Goal: Task Accomplishment & Management: Use online tool/utility

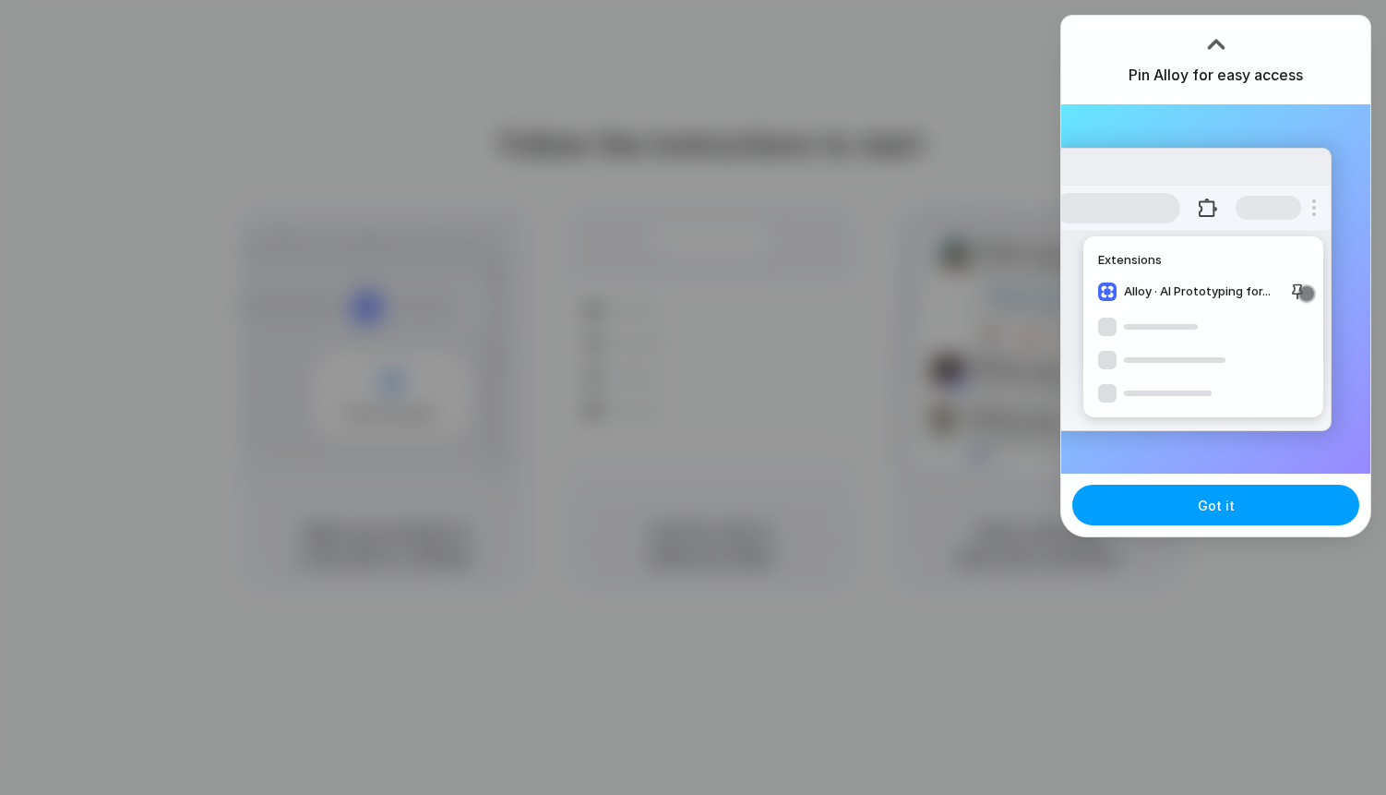
click at [1212, 516] on button "Got it" at bounding box center [1215, 505] width 287 height 41
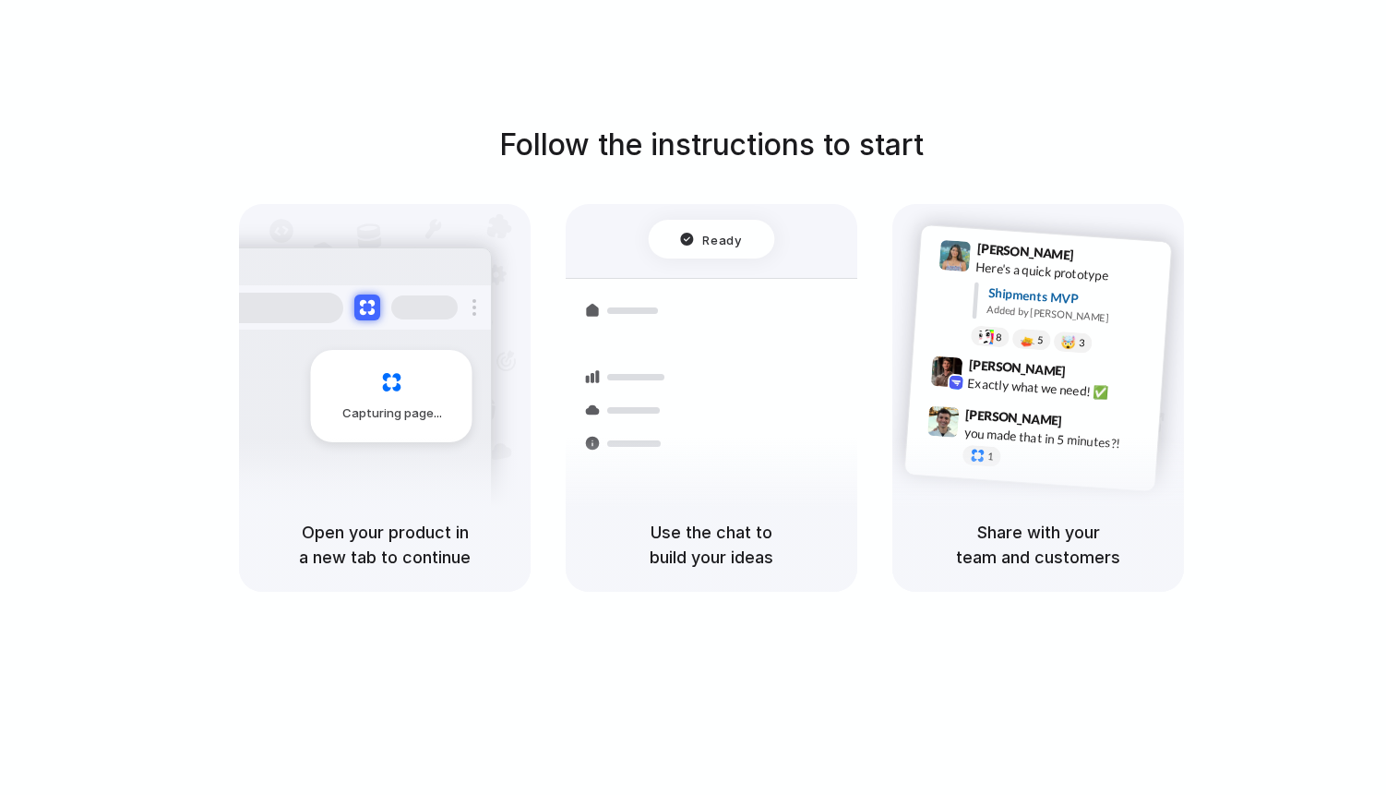
click at [693, 398] on div at bounding box center [693, 398] width 0 height 0
click at [859, 580] on div "Capturing page Open your product in a new tab to continue Shipments Container f…" at bounding box center [711, 398] width 945 height 388
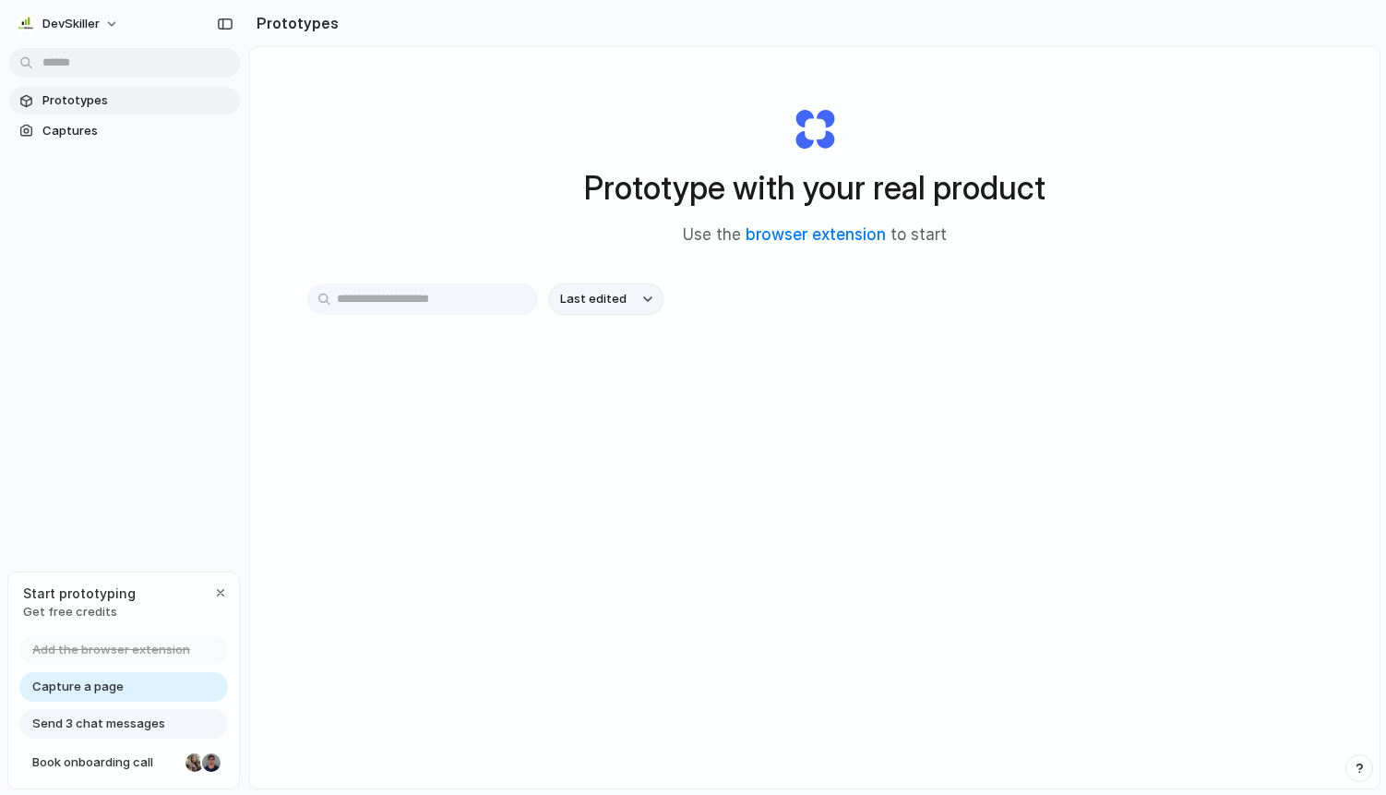
click at [589, 293] on span "Last edited" at bounding box center [593, 299] width 66 height 18
click at [1117, 171] on div "Last edited Last created Alphabetical" at bounding box center [693, 397] width 1386 height 795
click at [124, 132] on span "Captures" at bounding box center [137, 131] width 190 height 18
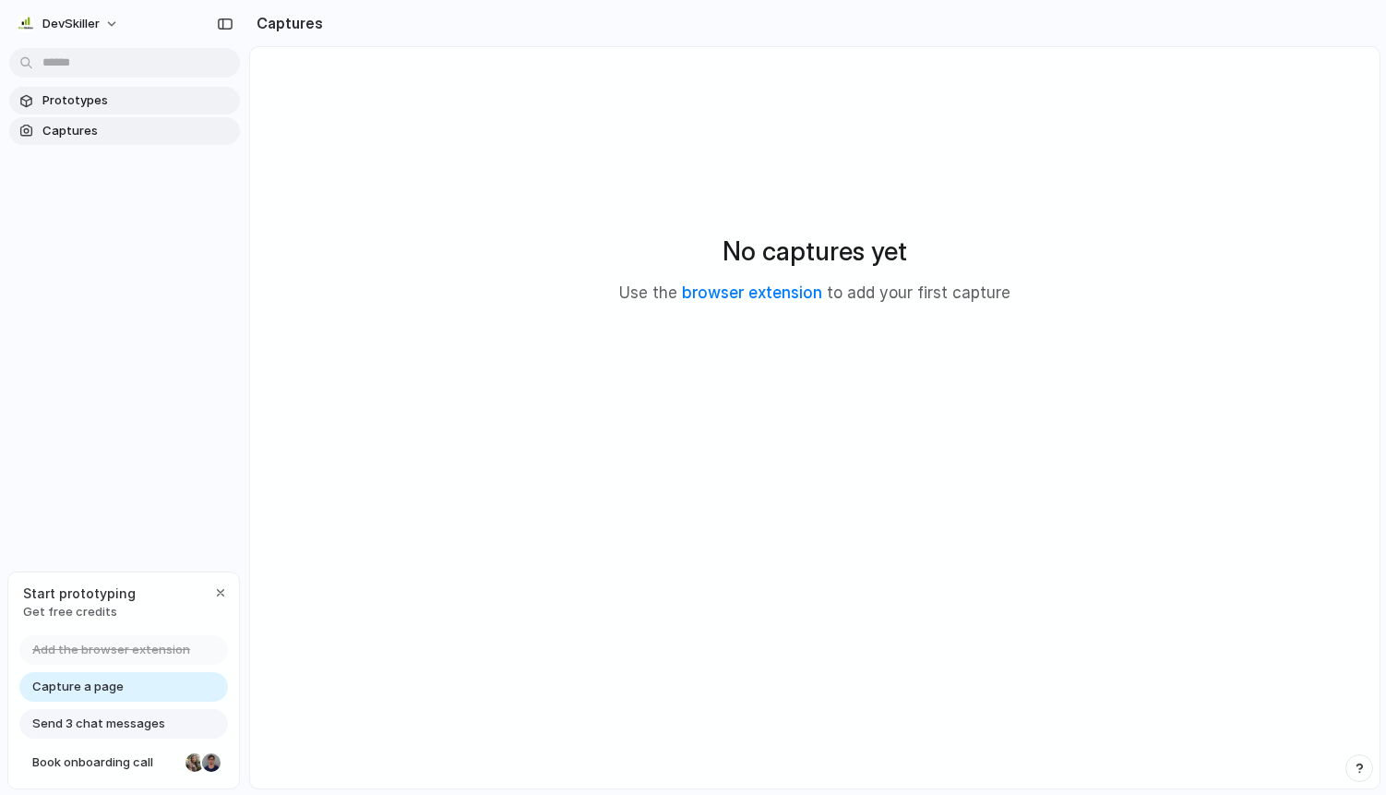
click at [128, 105] on span "Prototypes" at bounding box center [137, 100] width 190 height 18
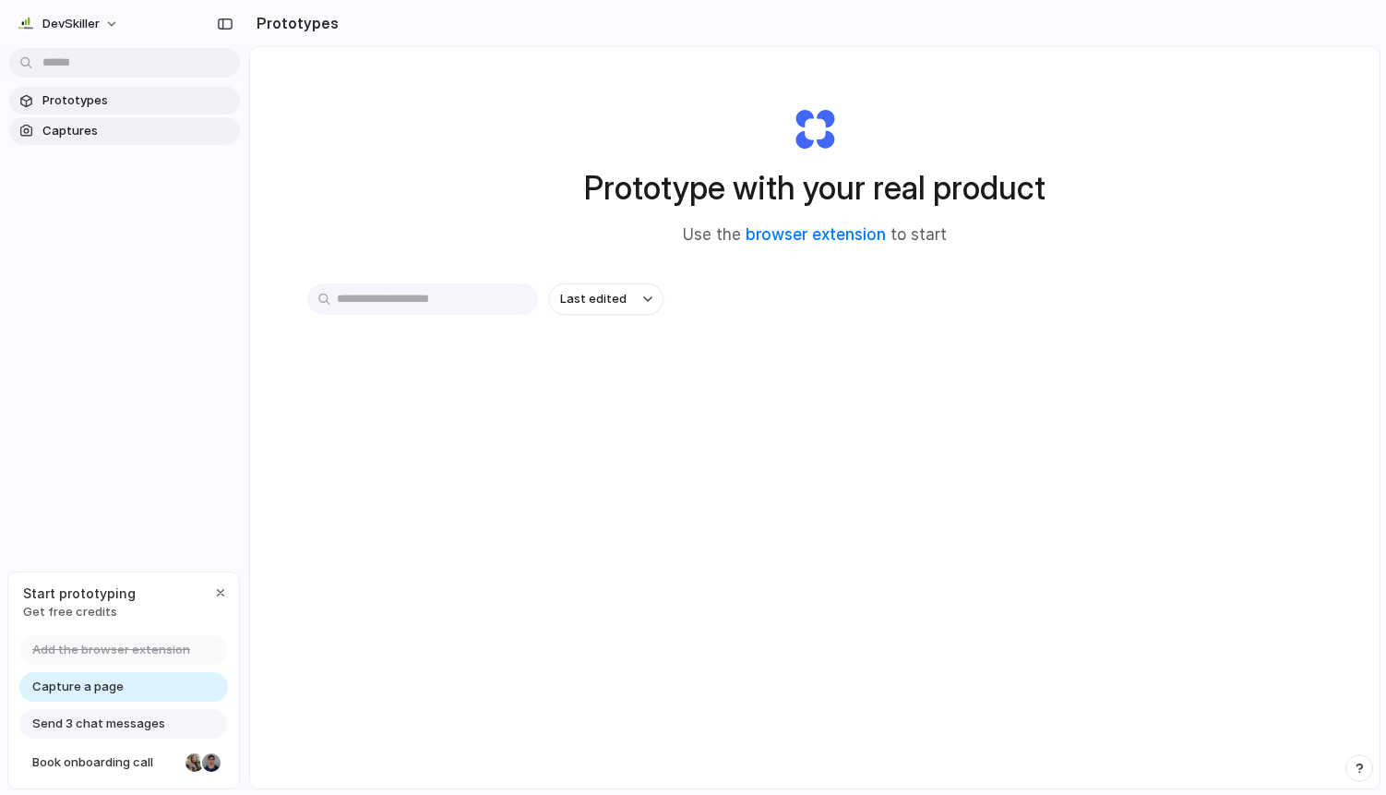
click at [128, 133] on span "Captures" at bounding box center [137, 131] width 190 height 18
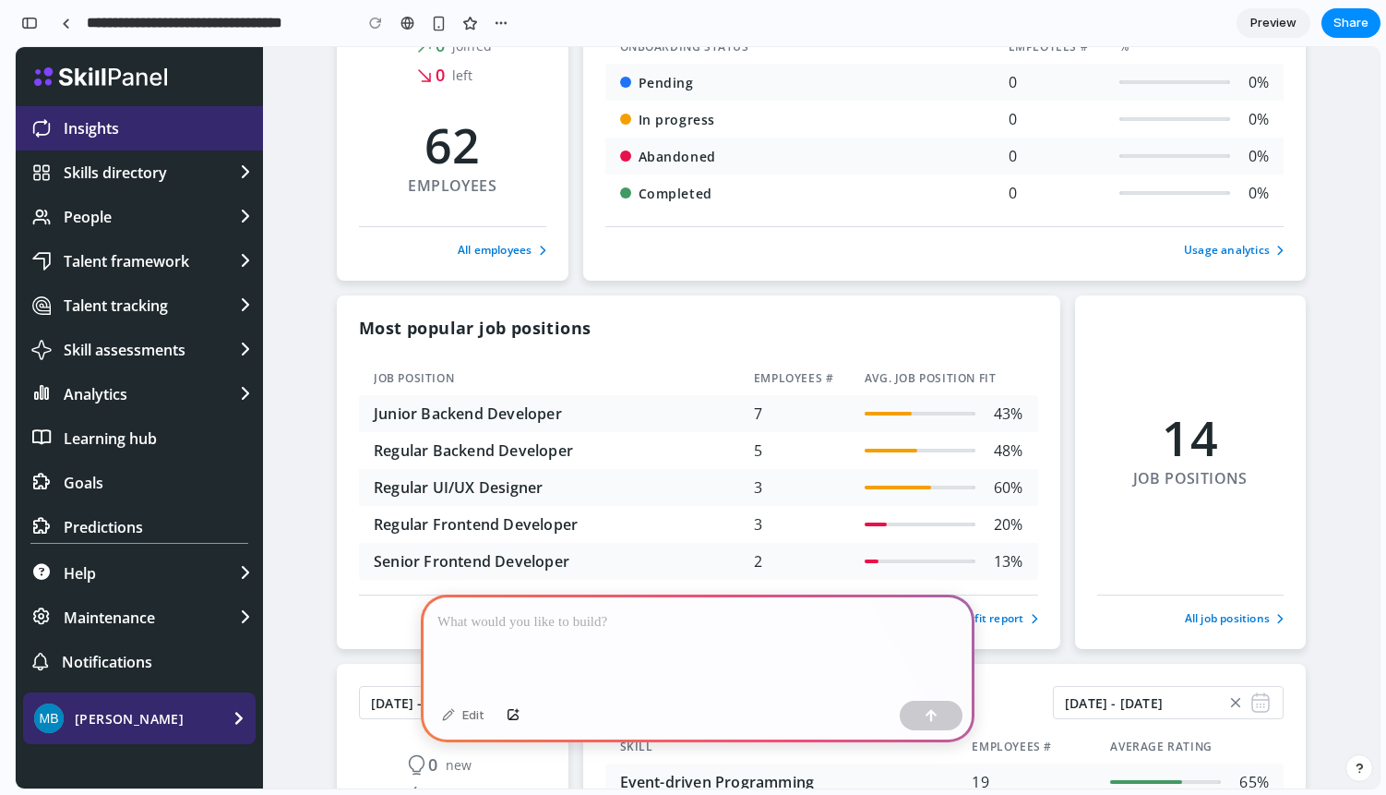
scroll to position [580, 0]
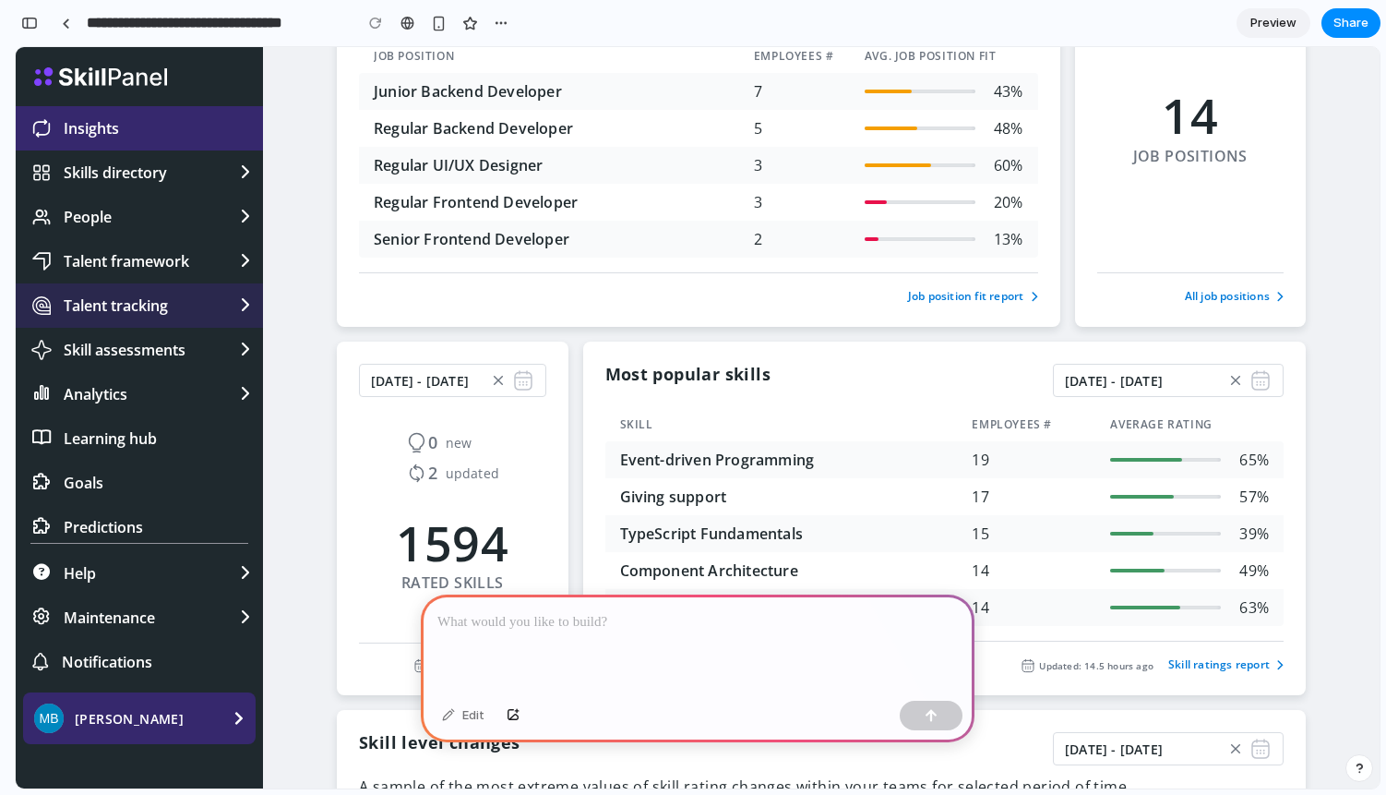
click at [129, 308] on span "Talent tracking" at bounding box center [116, 305] width 104 height 22
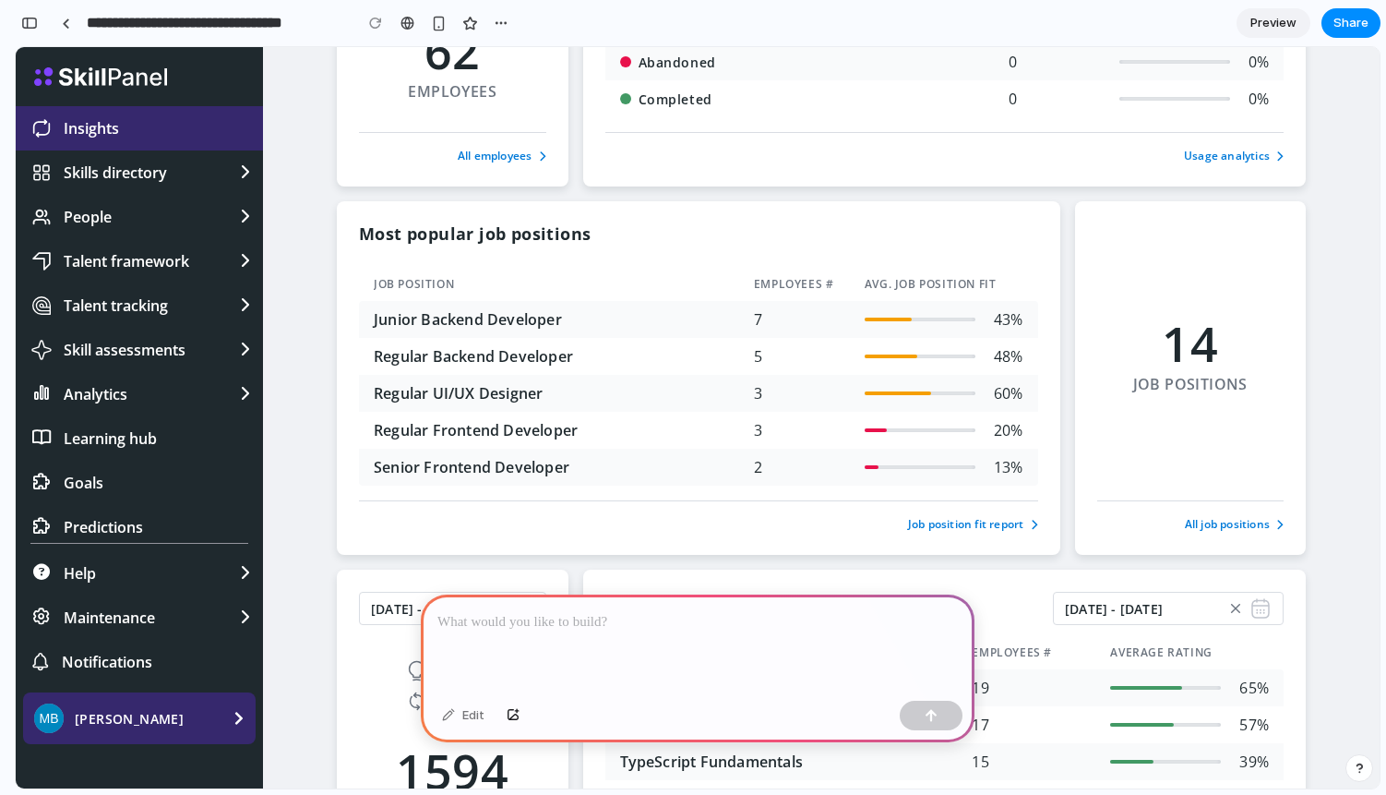
scroll to position [0, 0]
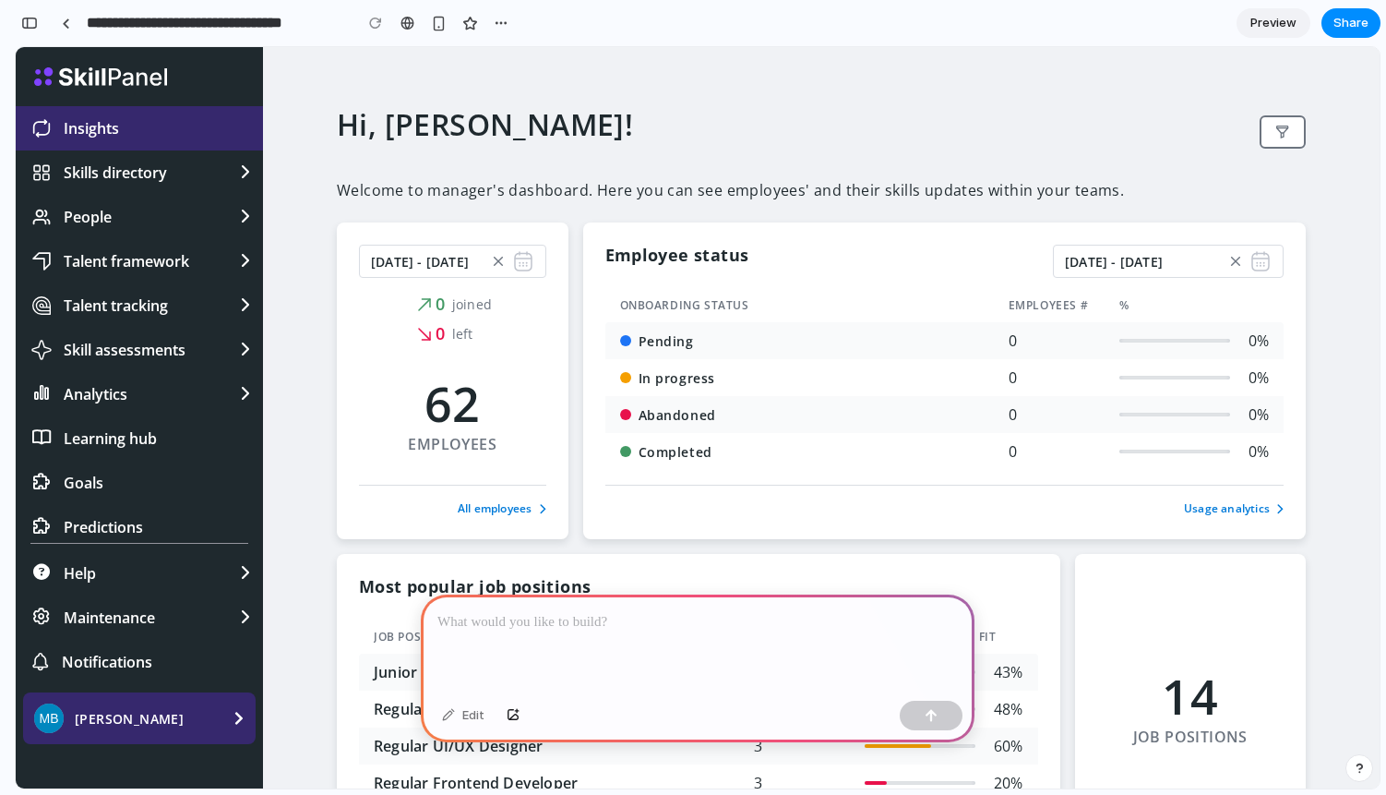
click at [1281, 136] on icon "Open filters" at bounding box center [1282, 132] width 13 height 13
click at [1232, 252] on button "Clear" at bounding box center [1236, 261] width 22 height 20
click at [1223, 504] on link "Usage analytics" at bounding box center [1231, 508] width 103 height 17
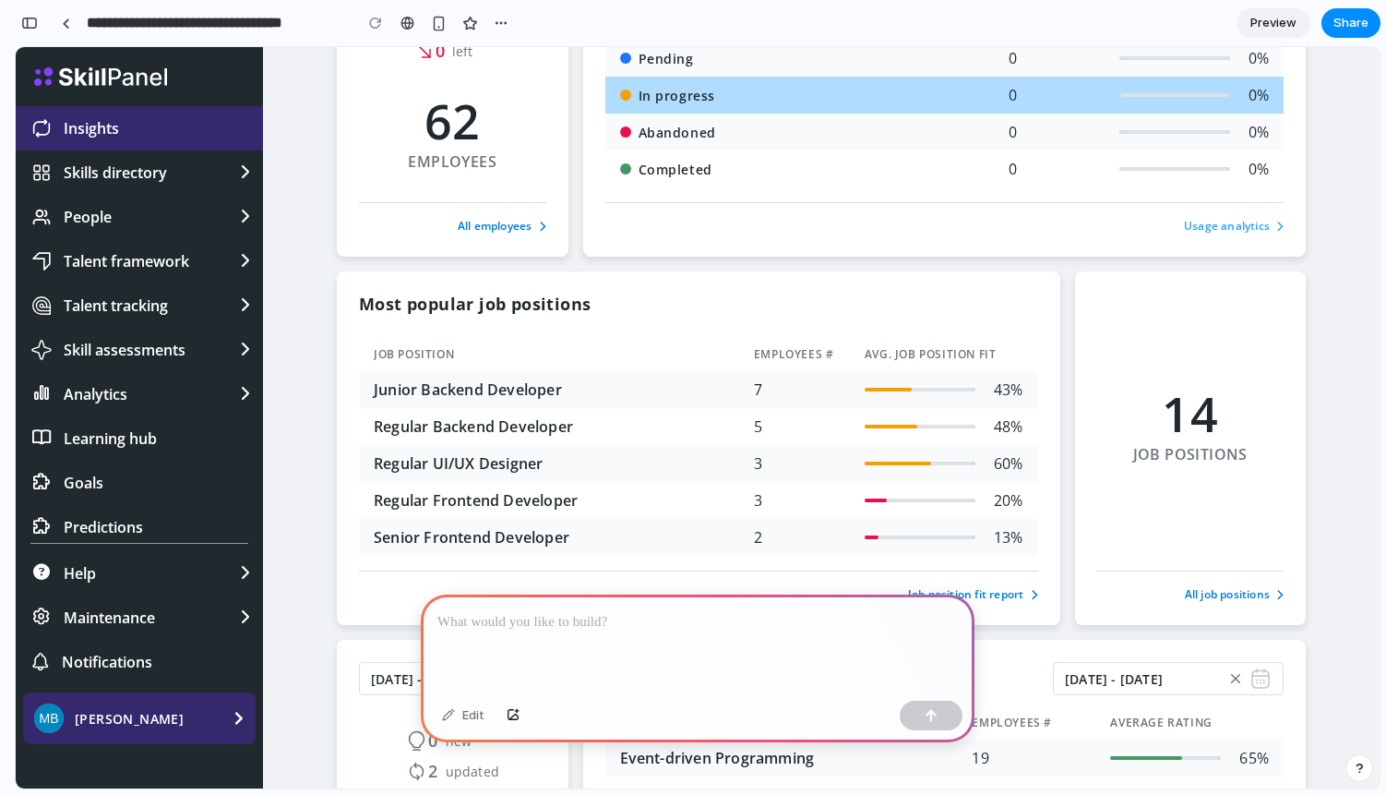
scroll to position [339, 0]
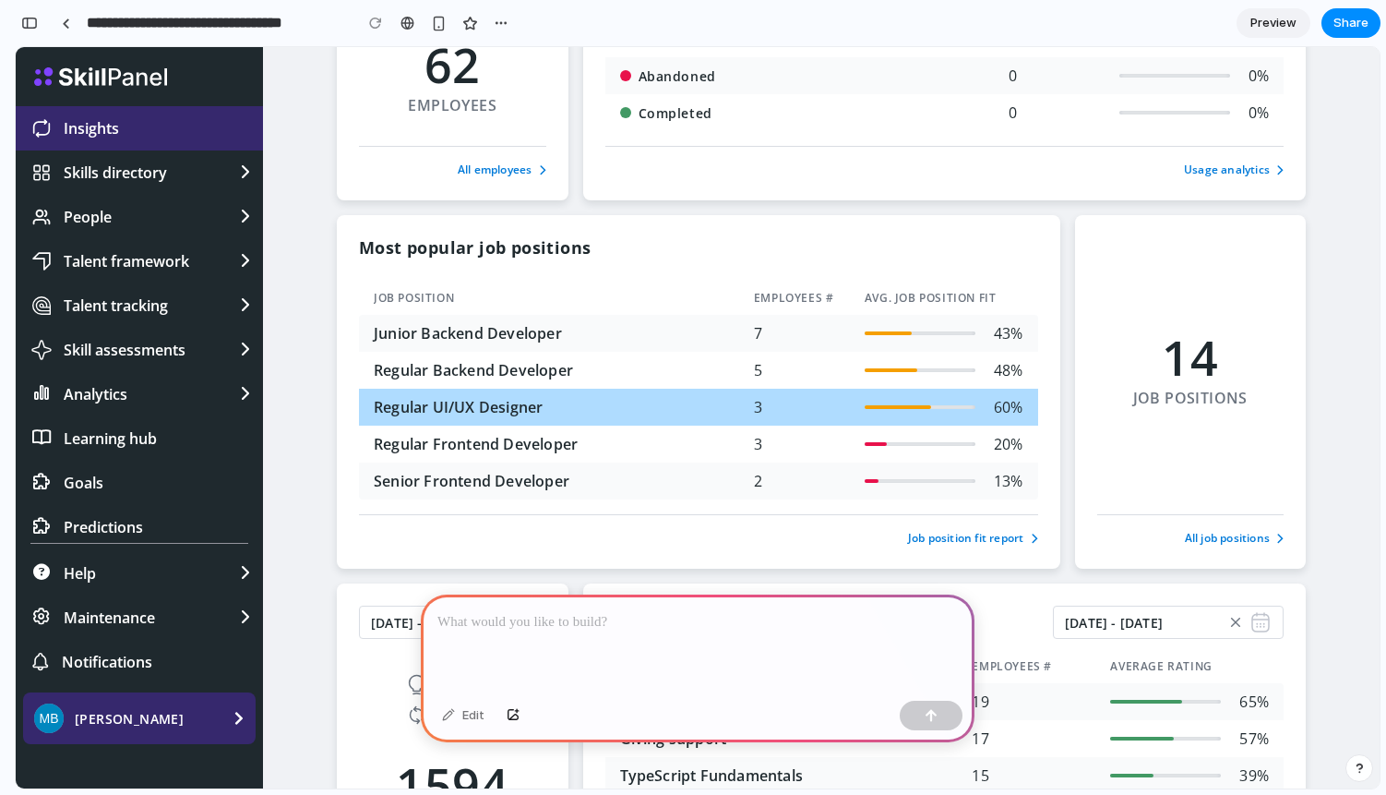
click at [579, 397] on td "Regular UI/UX Designer" at bounding box center [549, 407] width 380 height 37
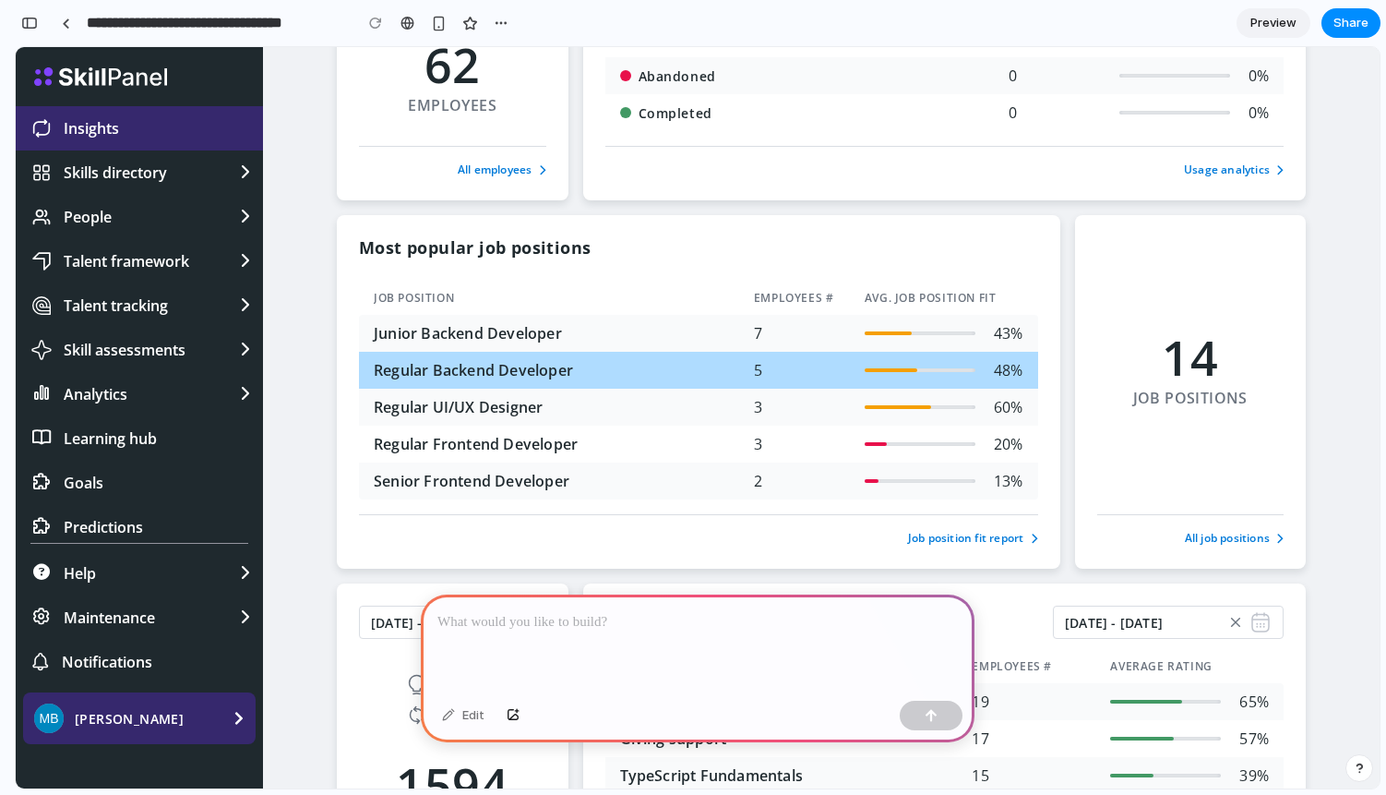
click at [582, 365] on td "Regular Backend Developer" at bounding box center [549, 370] width 380 height 37
click at [594, 388] on td "Regular Backend Developer" at bounding box center [549, 370] width 380 height 37
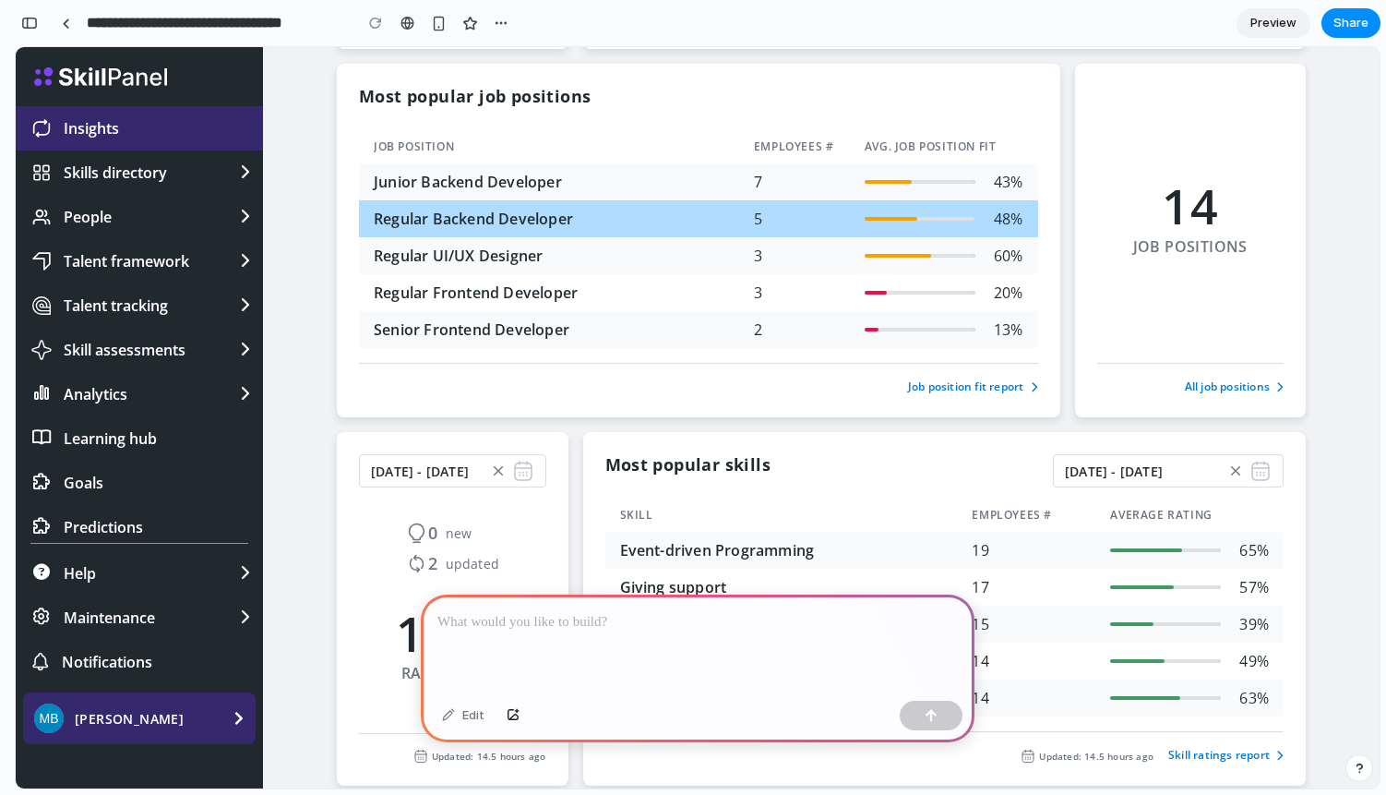
scroll to position [586, 0]
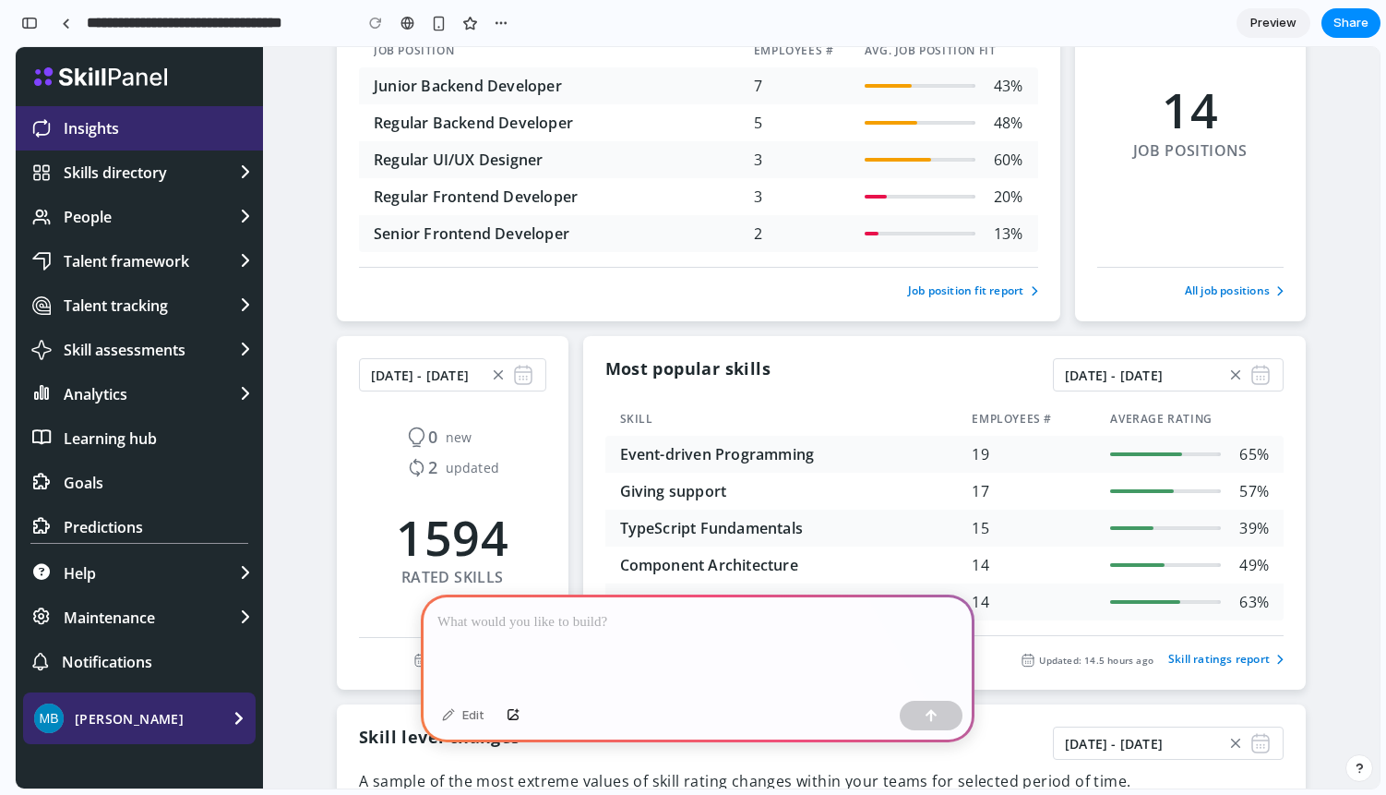
click at [1141, 278] on footer "All job positions" at bounding box center [1190, 283] width 187 height 32
click at [1198, 280] on footer "All job positions" at bounding box center [1190, 283] width 187 height 32
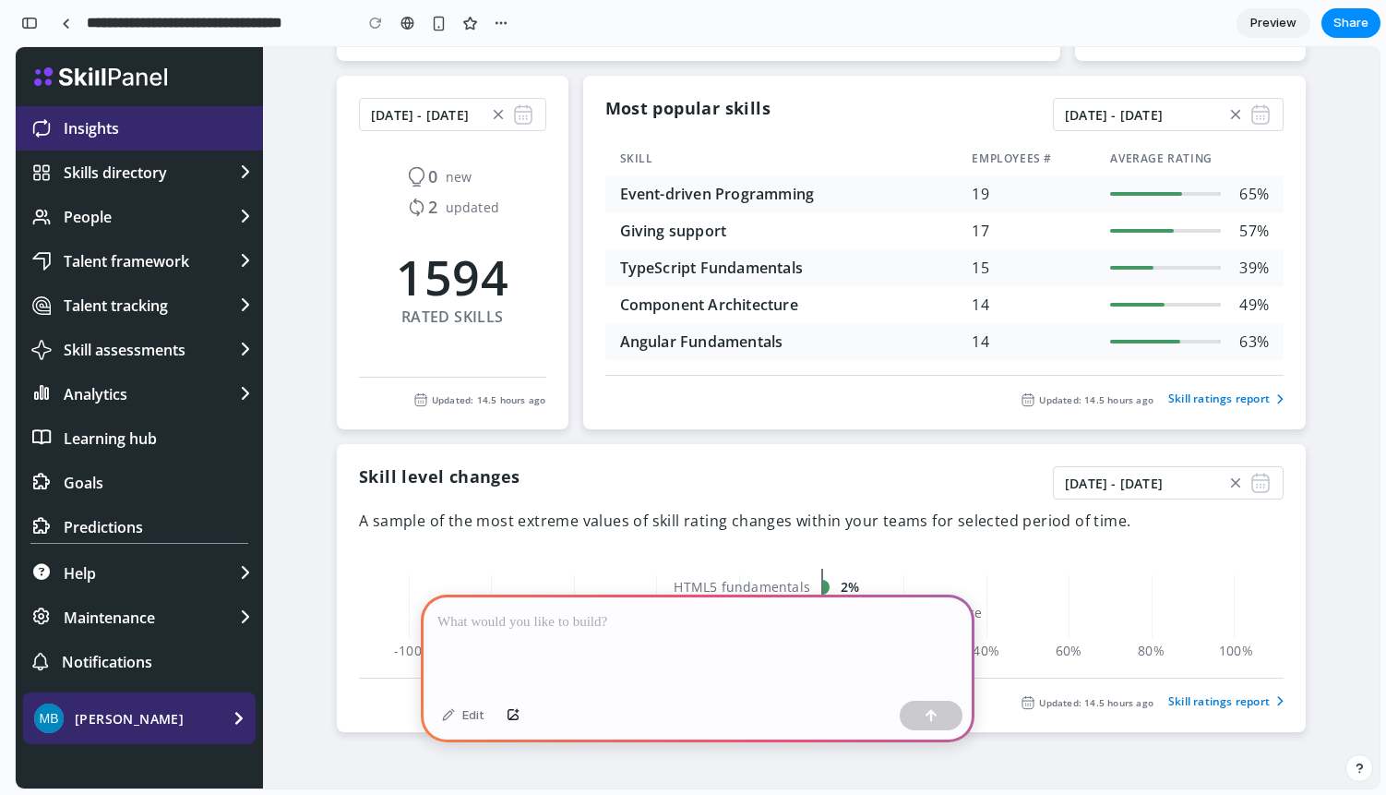
scroll to position [849, 0]
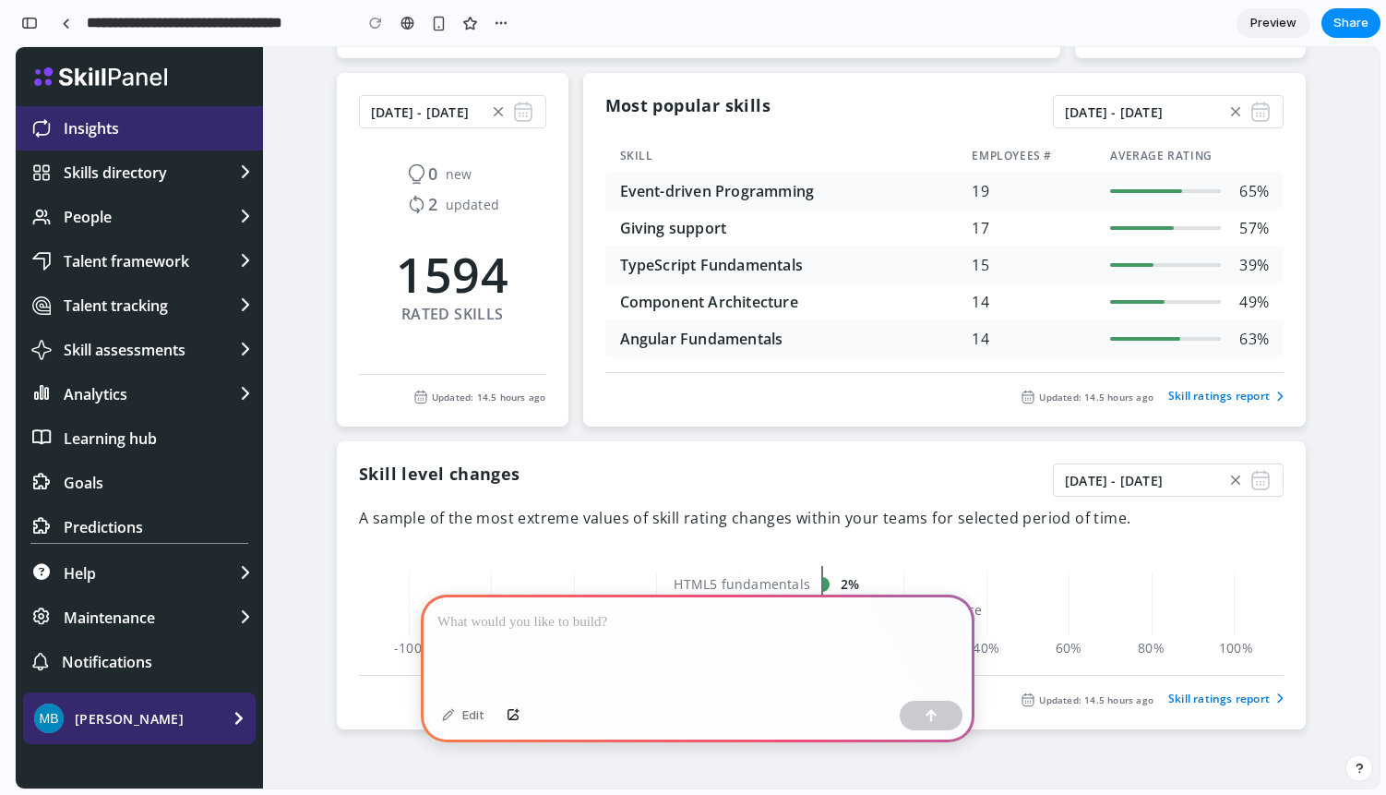
click at [544, 385] on footer "Updated: 14.5 hours ago" at bounding box center [452, 389] width 187 height 30
click at [1177, 701] on link "Skill ratings report" at bounding box center [1224, 698] width 119 height 17
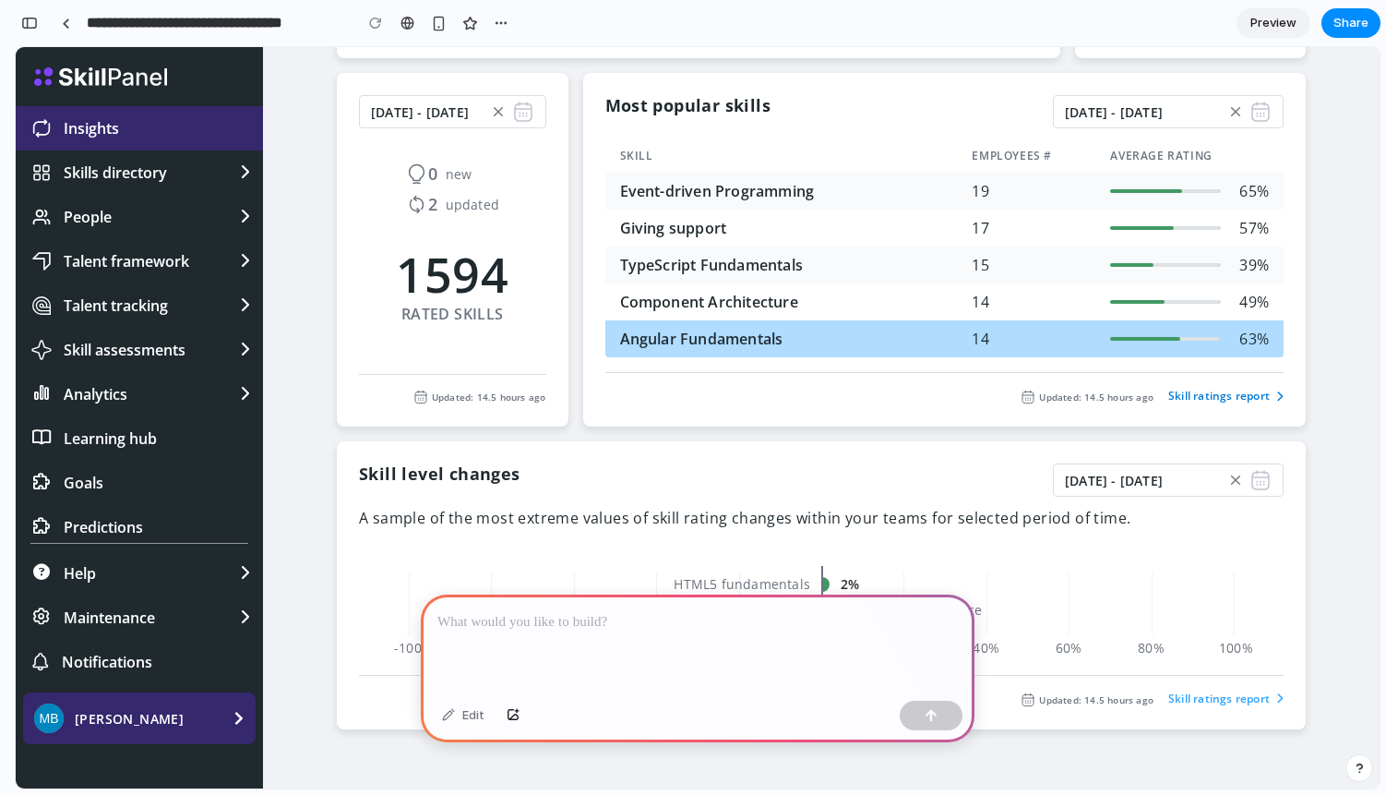
scroll to position [0, 0]
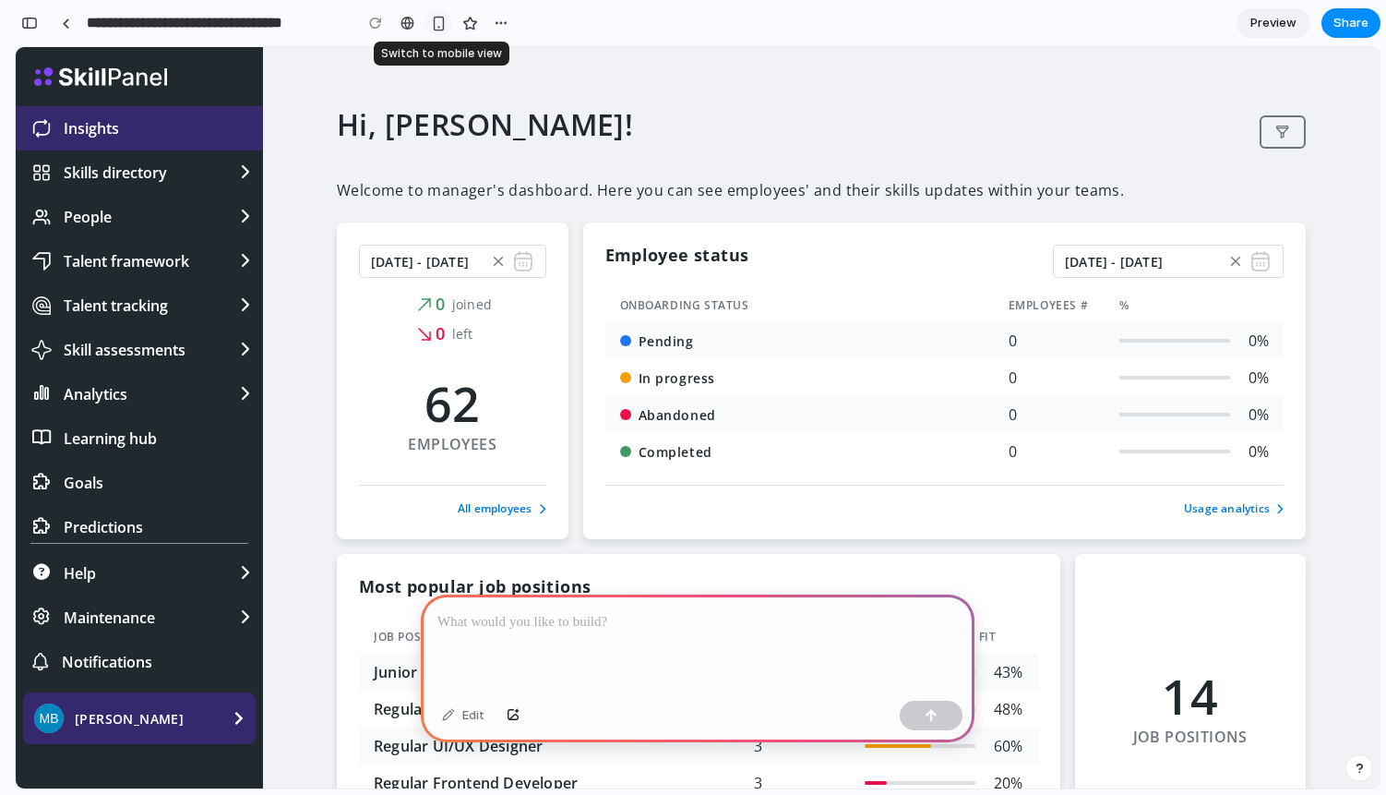
click at [436, 30] on button "button" at bounding box center [439, 23] width 28 height 28
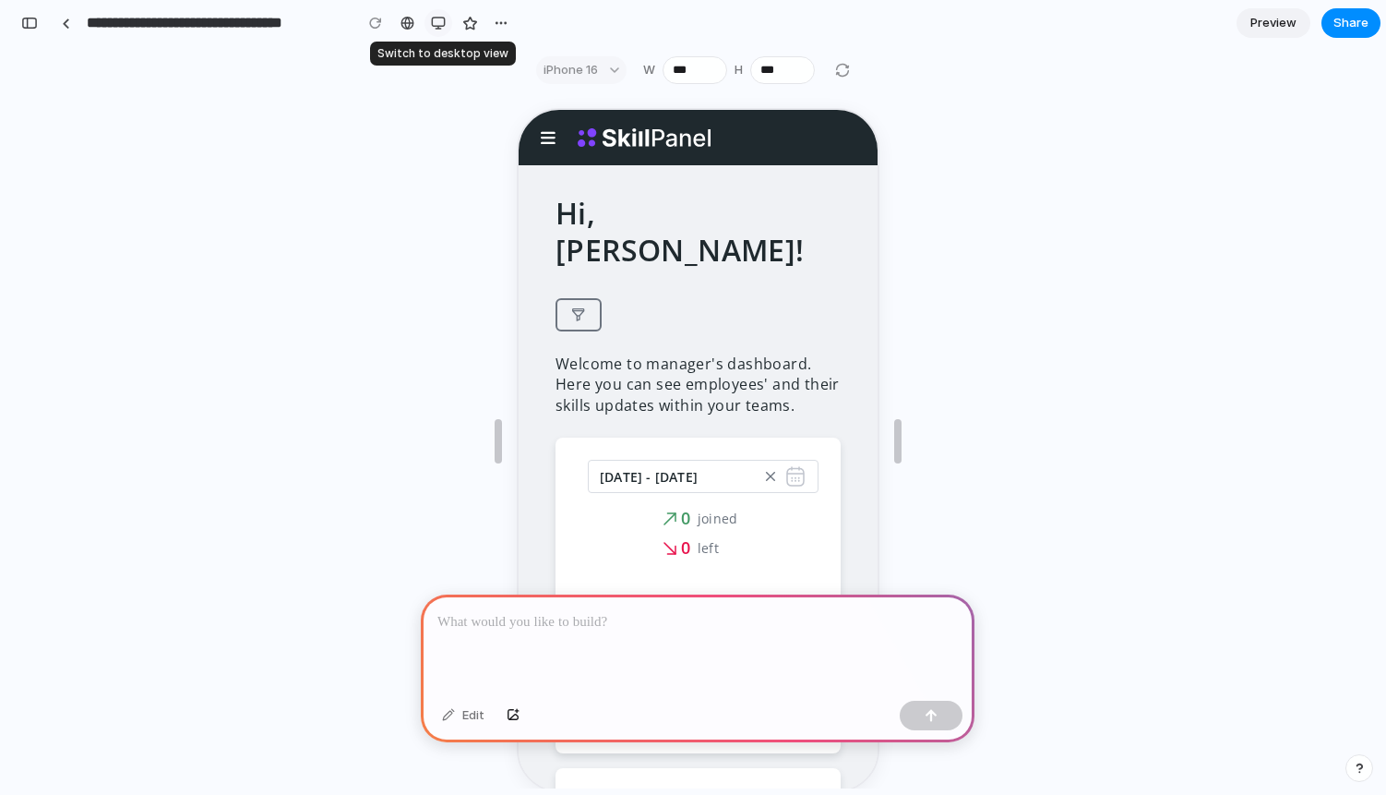
click at [448, 27] on button "button" at bounding box center [439, 23] width 28 height 28
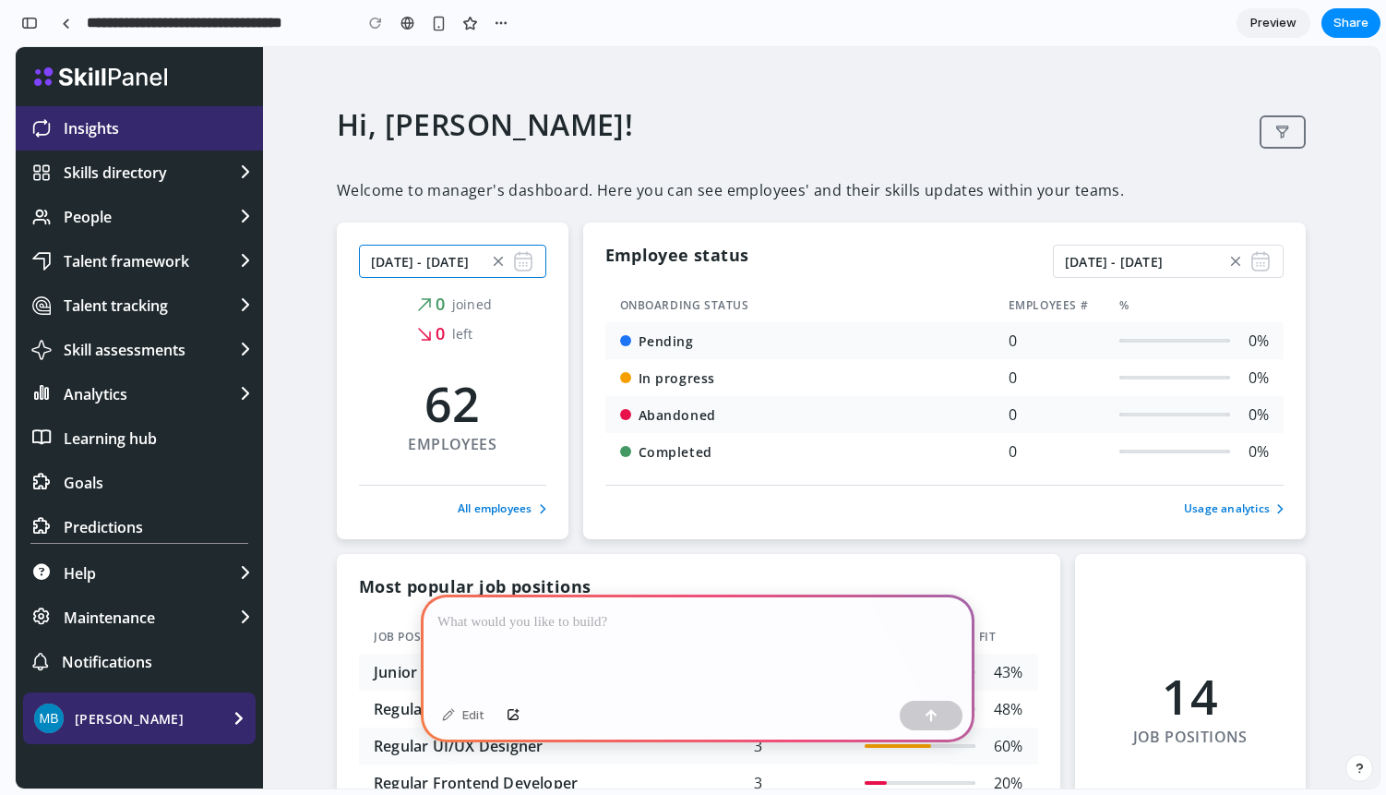
click at [533, 253] on button "25 Aug 2025 - 24 Sept 2025" at bounding box center [452, 261] width 187 height 33
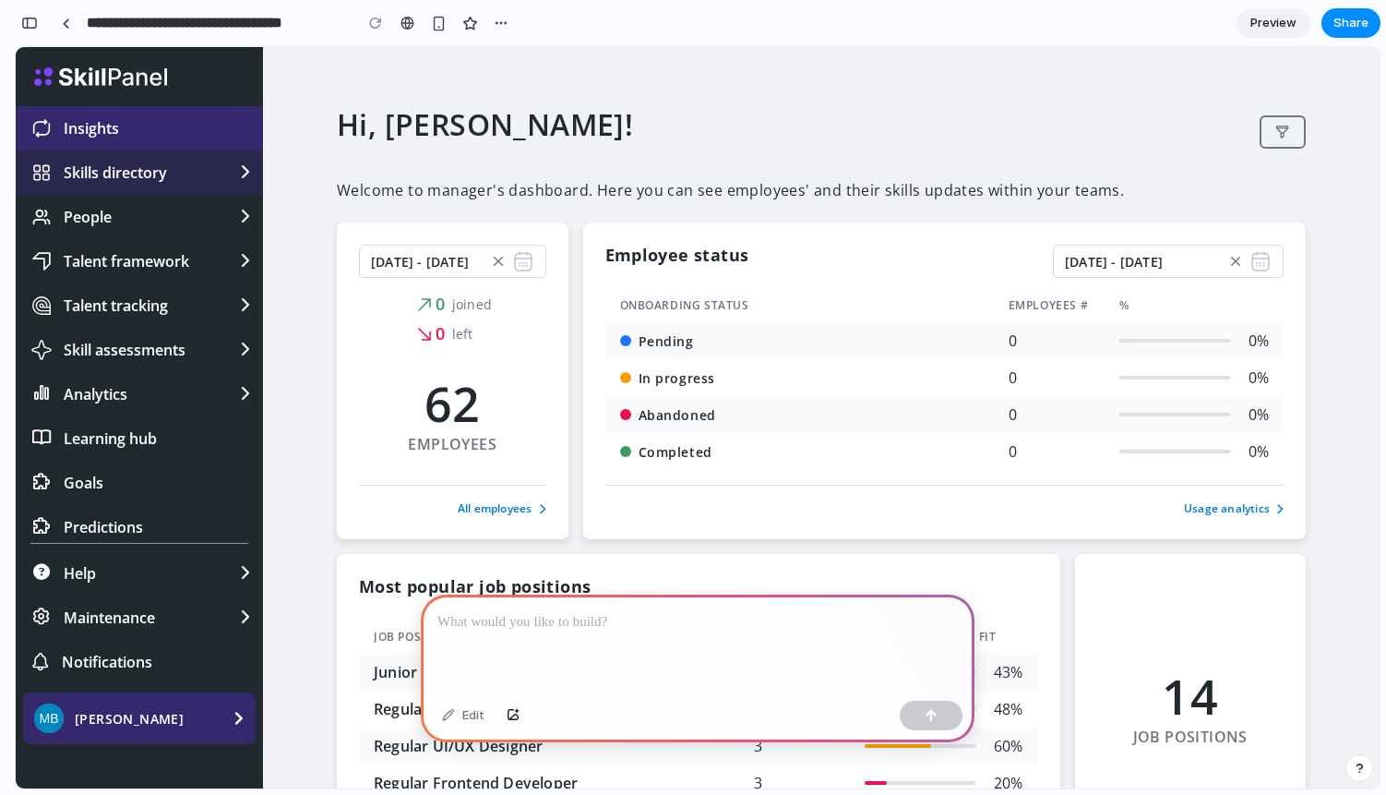
click at [183, 187] on span "Skills directory" at bounding box center [128, 172] width 225 height 44
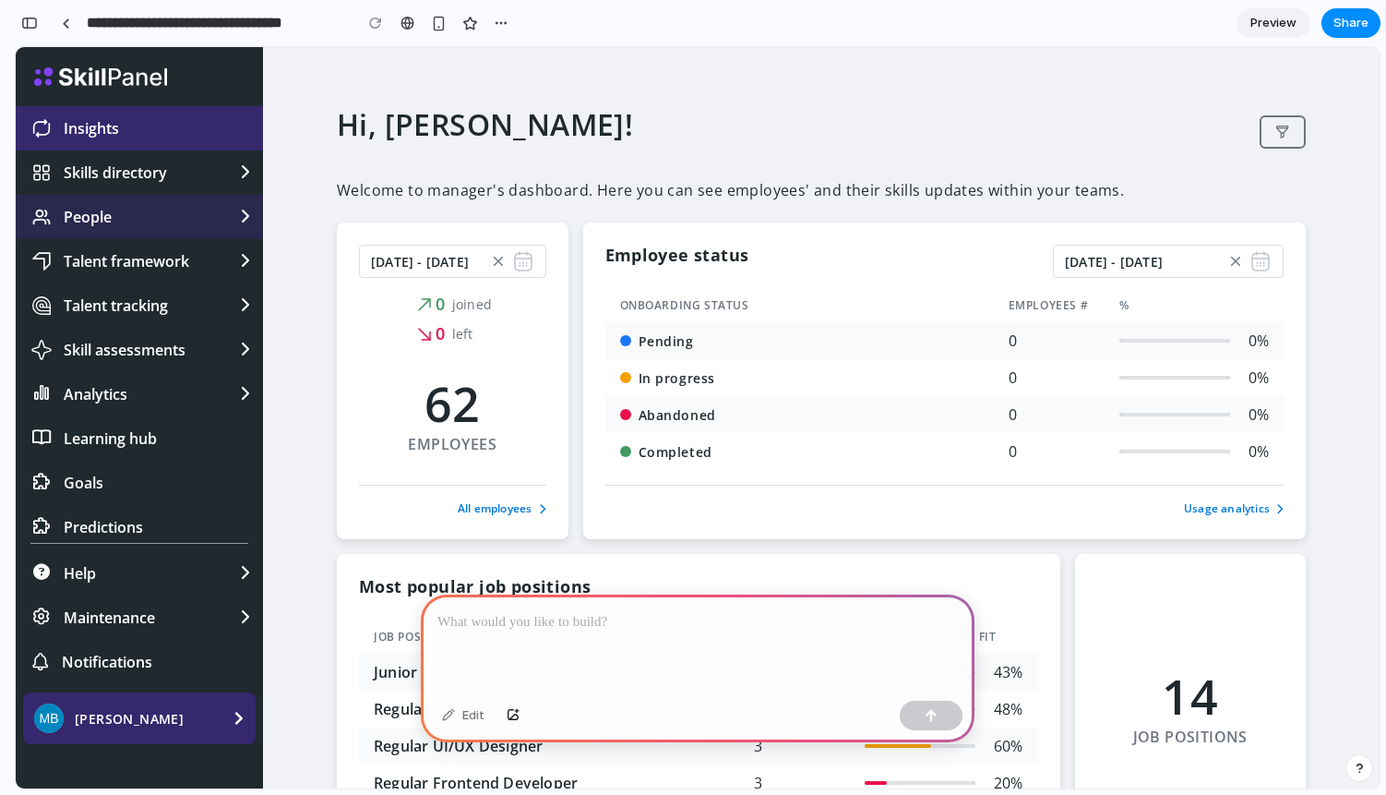
click at [180, 209] on span "People" at bounding box center [128, 217] width 225 height 44
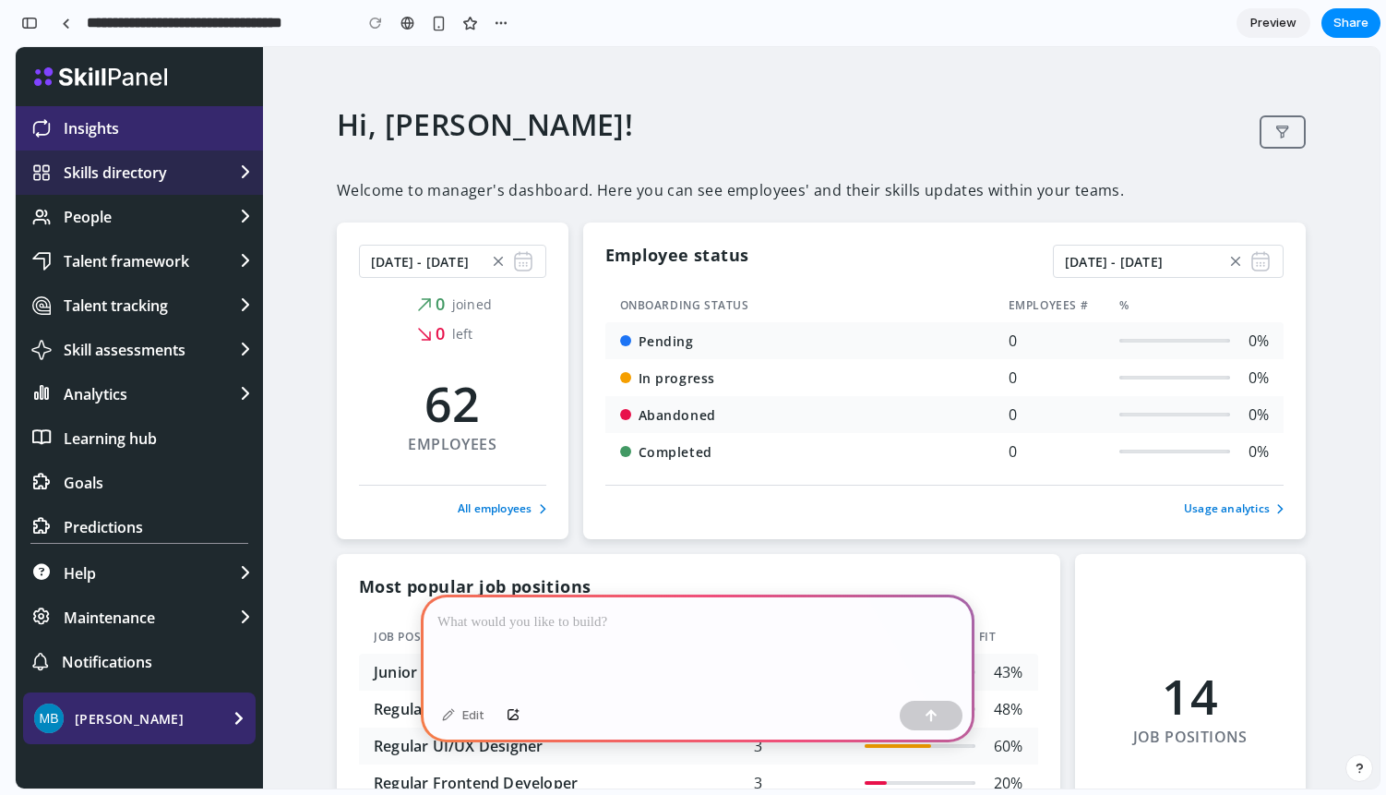
click at [184, 187] on span "Skills directory" at bounding box center [128, 172] width 225 height 44
click at [37, 22] on div "button" at bounding box center [29, 23] width 17 height 13
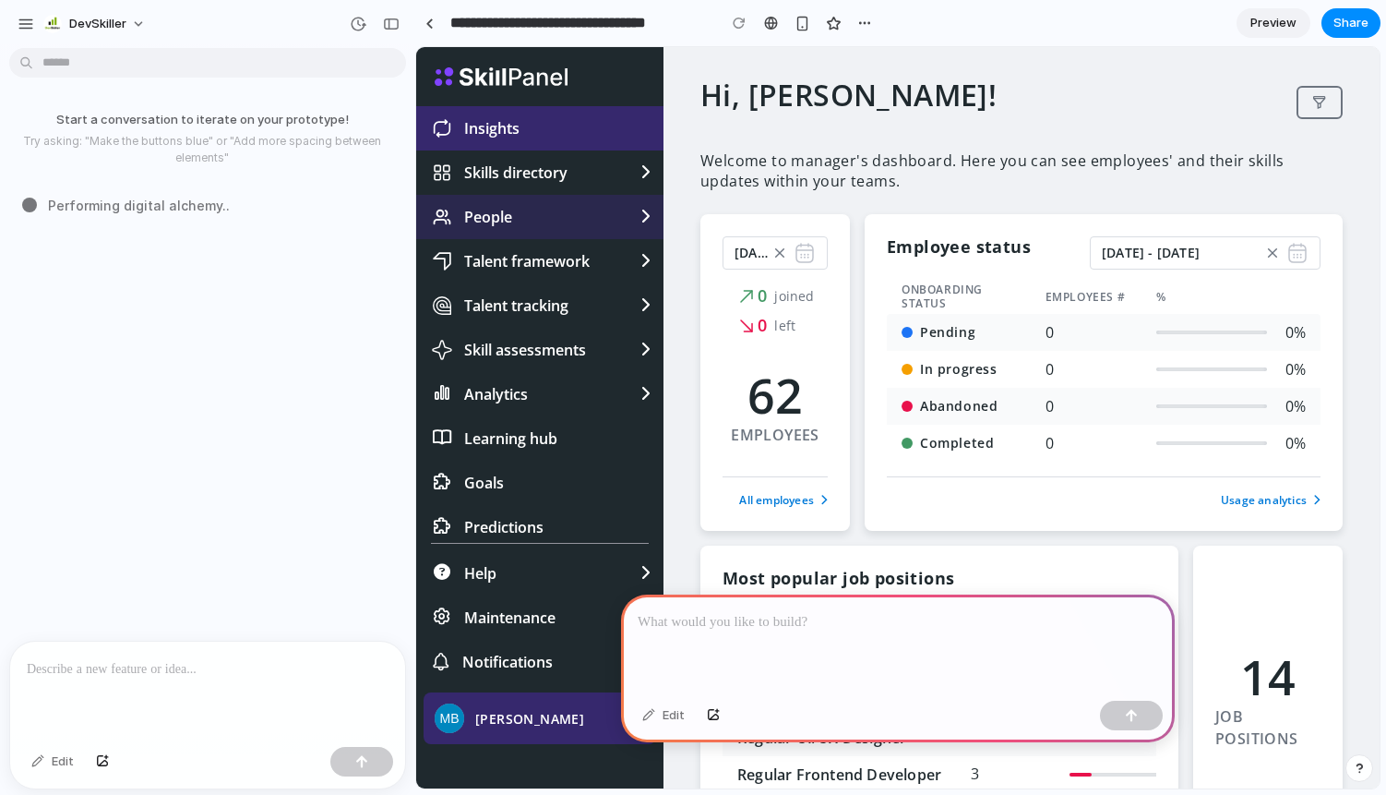
click at [539, 206] on span "People" at bounding box center [528, 217] width 225 height 44
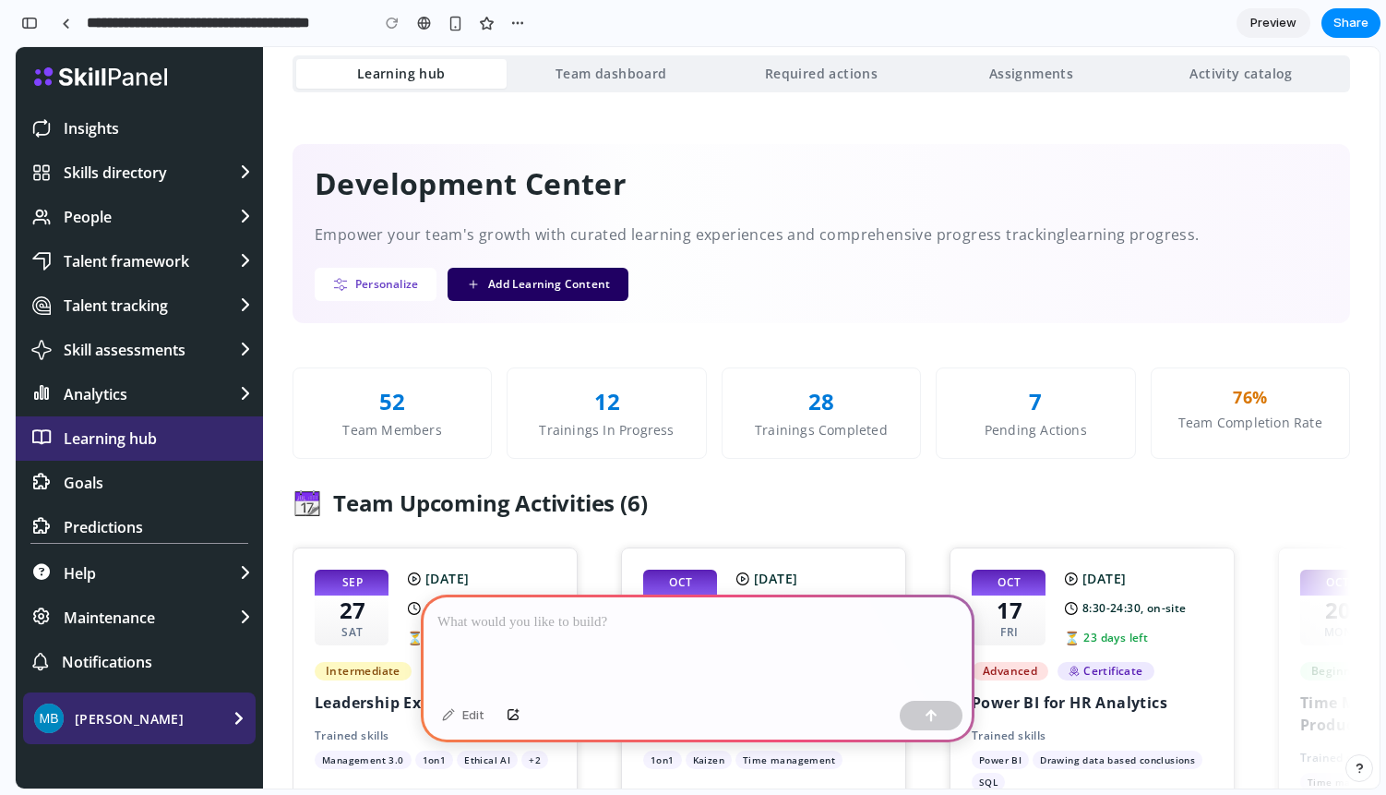
scroll to position [28, 0]
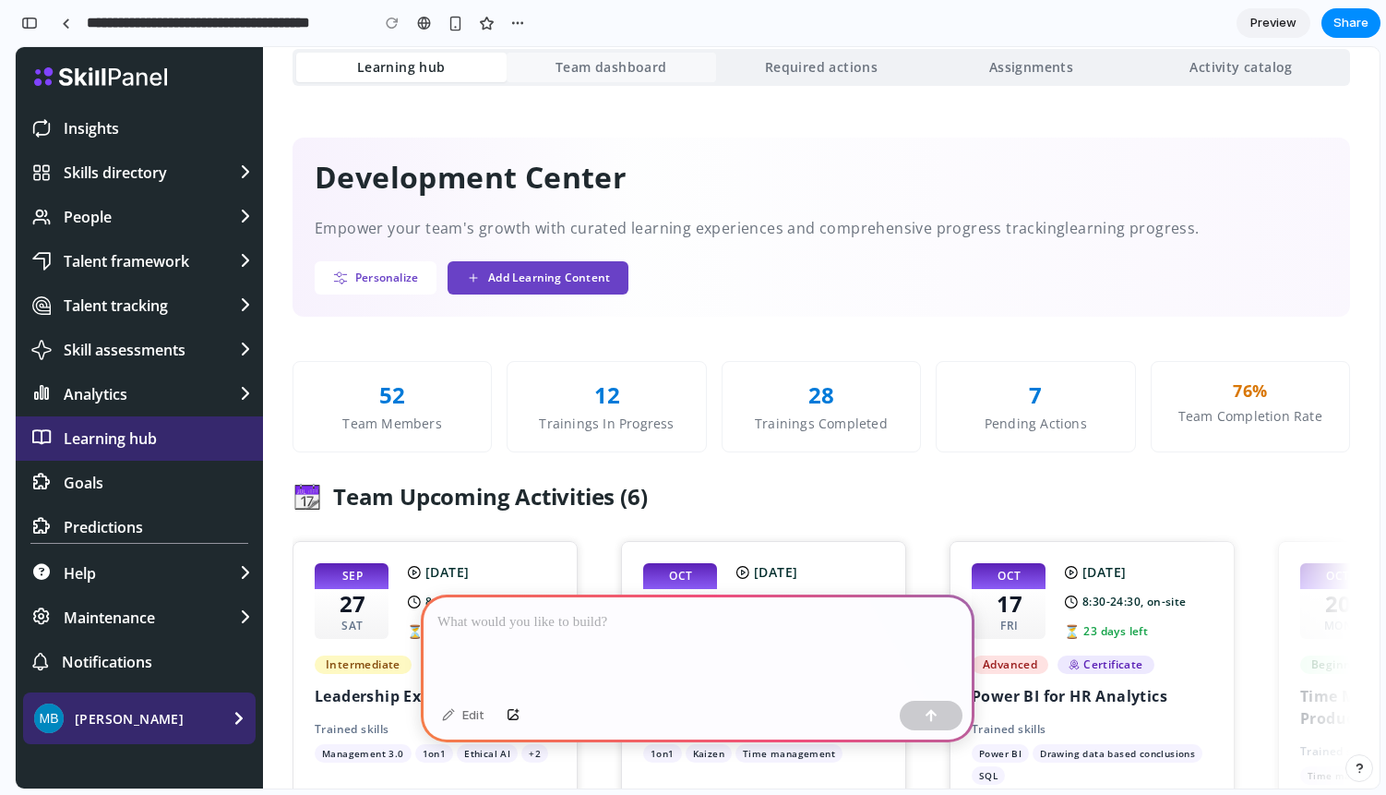
click at [627, 61] on span "Team dashboard" at bounding box center [612, 67] width 112 height 18
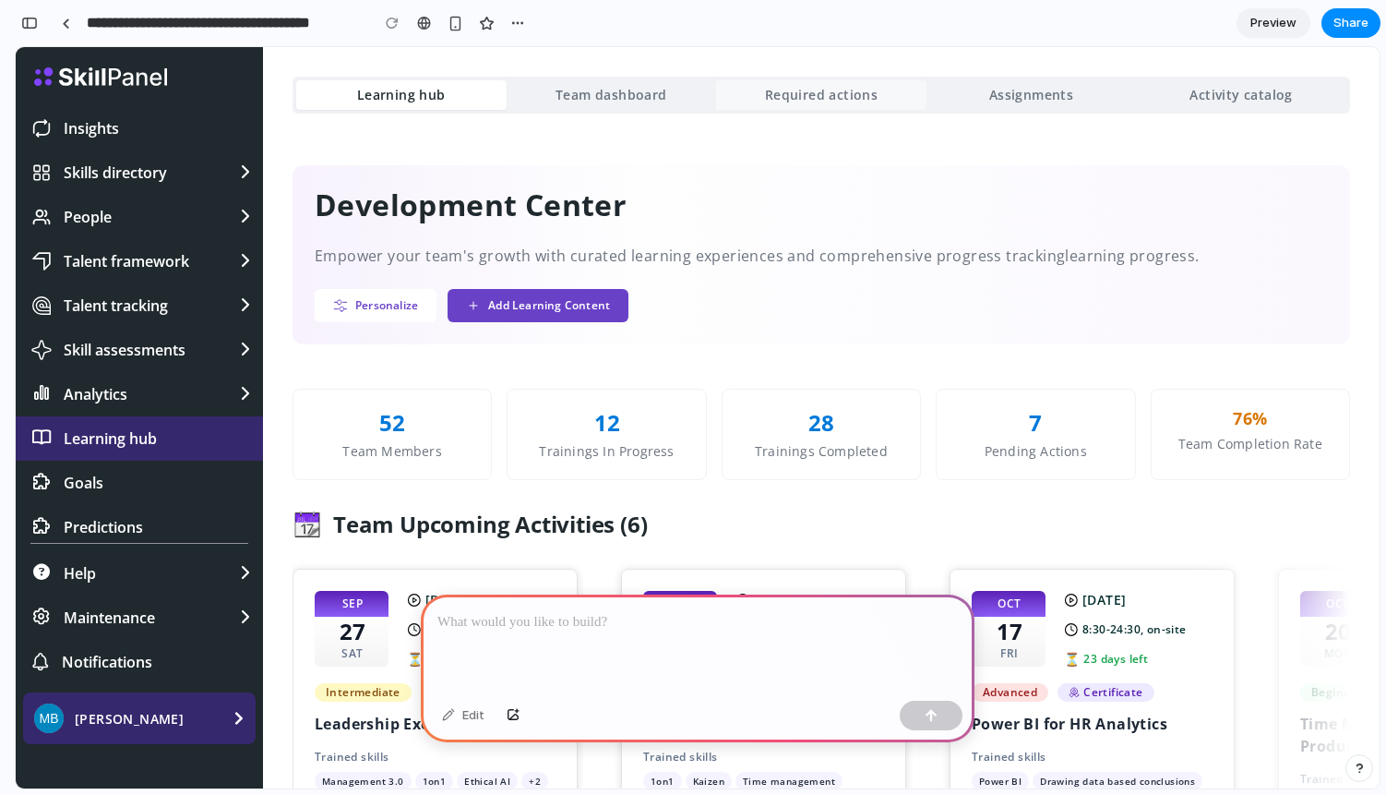
click at [787, 99] on span "Required actions" at bounding box center [821, 95] width 113 height 18
click at [663, 90] on span "Team dashboard" at bounding box center [612, 95] width 112 height 18
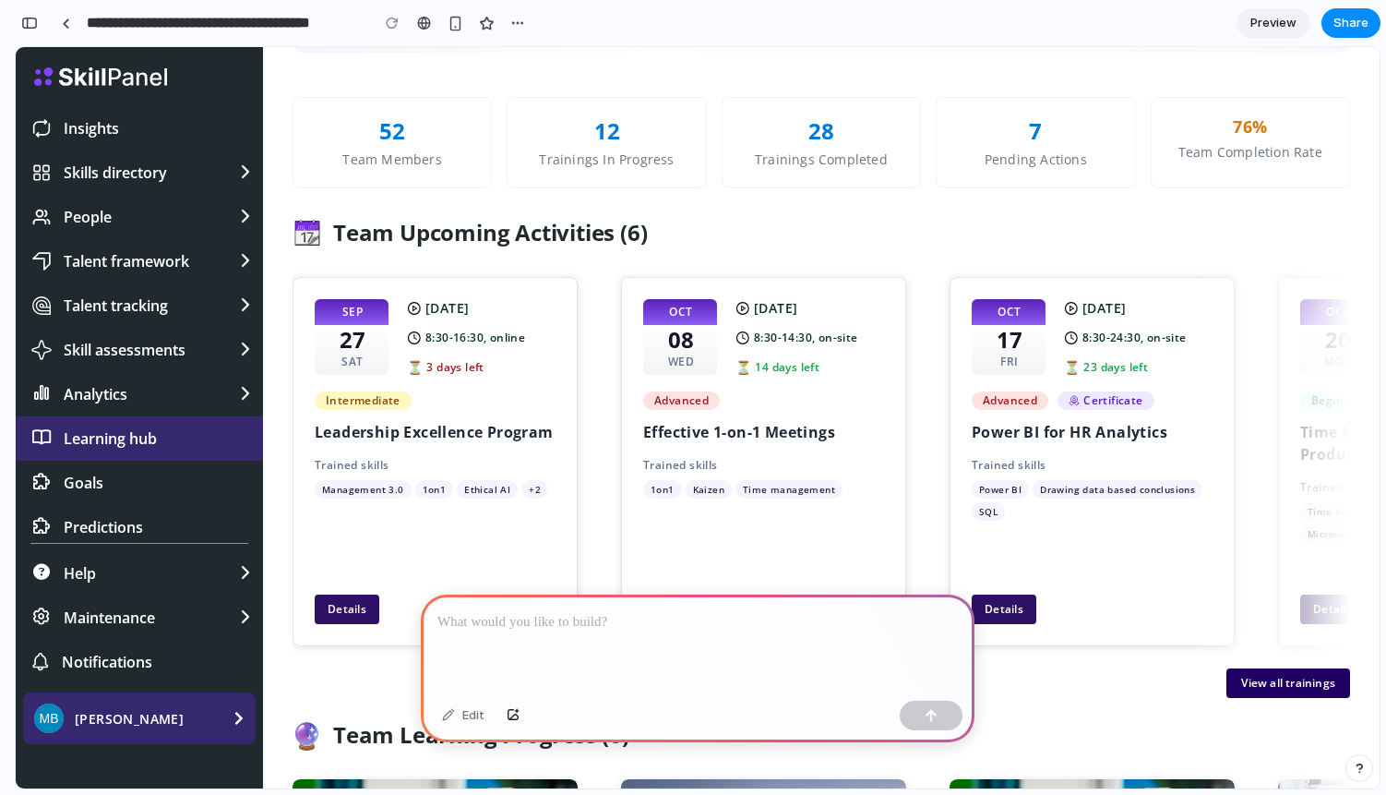
scroll to position [316, 0]
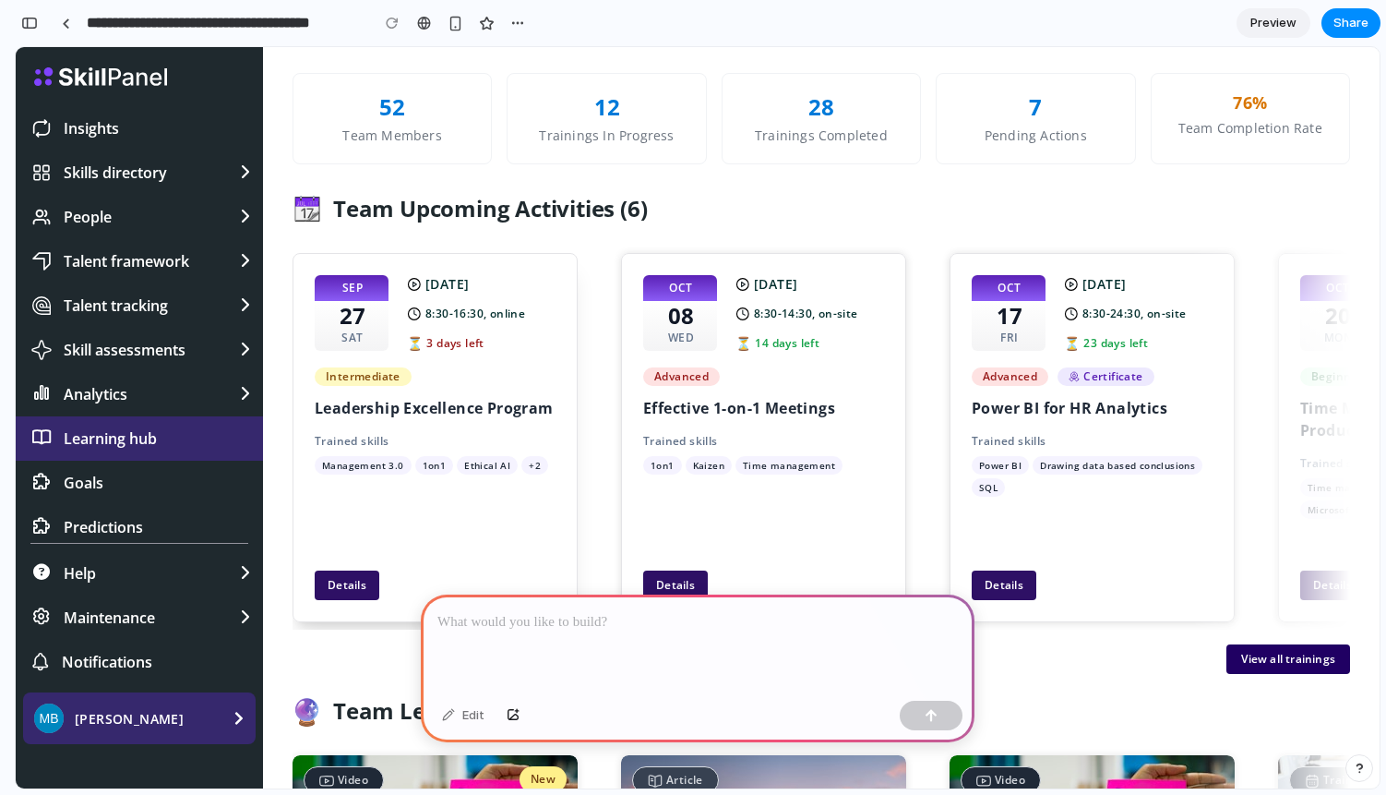
click at [368, 568] on div "SEP 27 SAT 27/09/2025 8:30-16:30, online ⏳ 3 days left Intermediate Leadership …" at bounding box center [435, 437] width 285 height 369
click at [367, 580] on button "Details" at bounding box center [347, 585] width 65 height 30
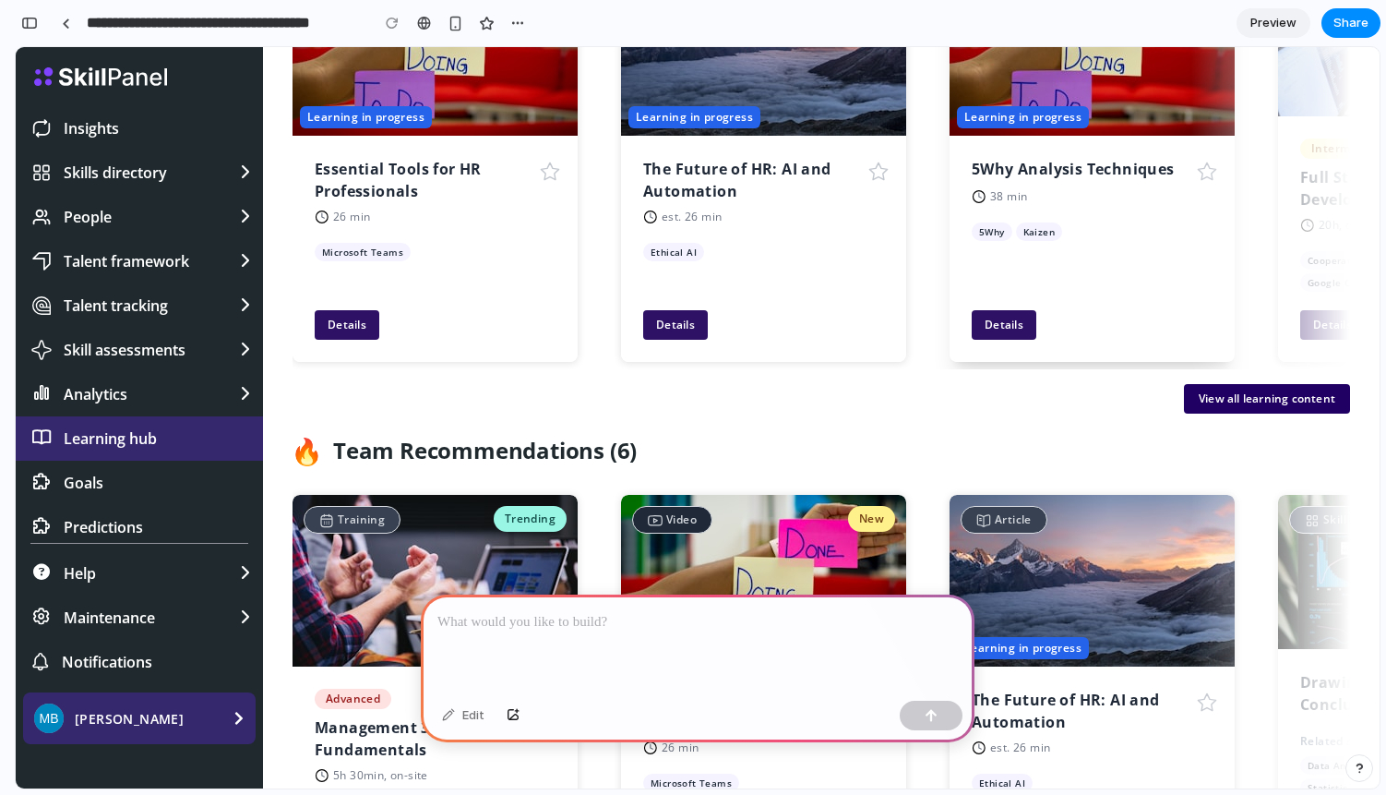
scroll to position [1386, 0]
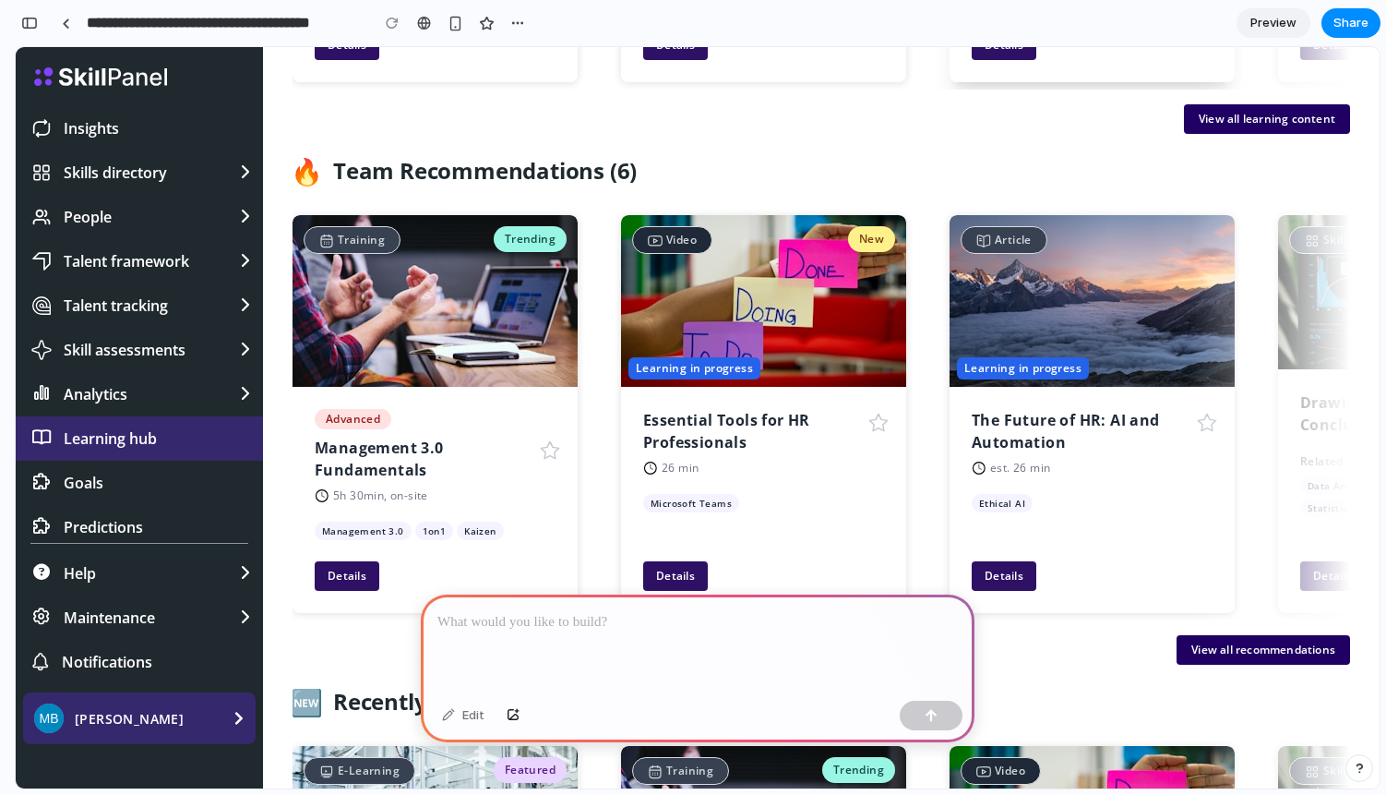
click at [1107, 359] on img at bounding box center [1092, 301] width 285 height 172
click at [1011, 588] on button "Details" at bounding box center [1004, 576] width 65 height 30
click at [705, 573] on button "Details" at bounding box center [675, 576] width 65 height 30
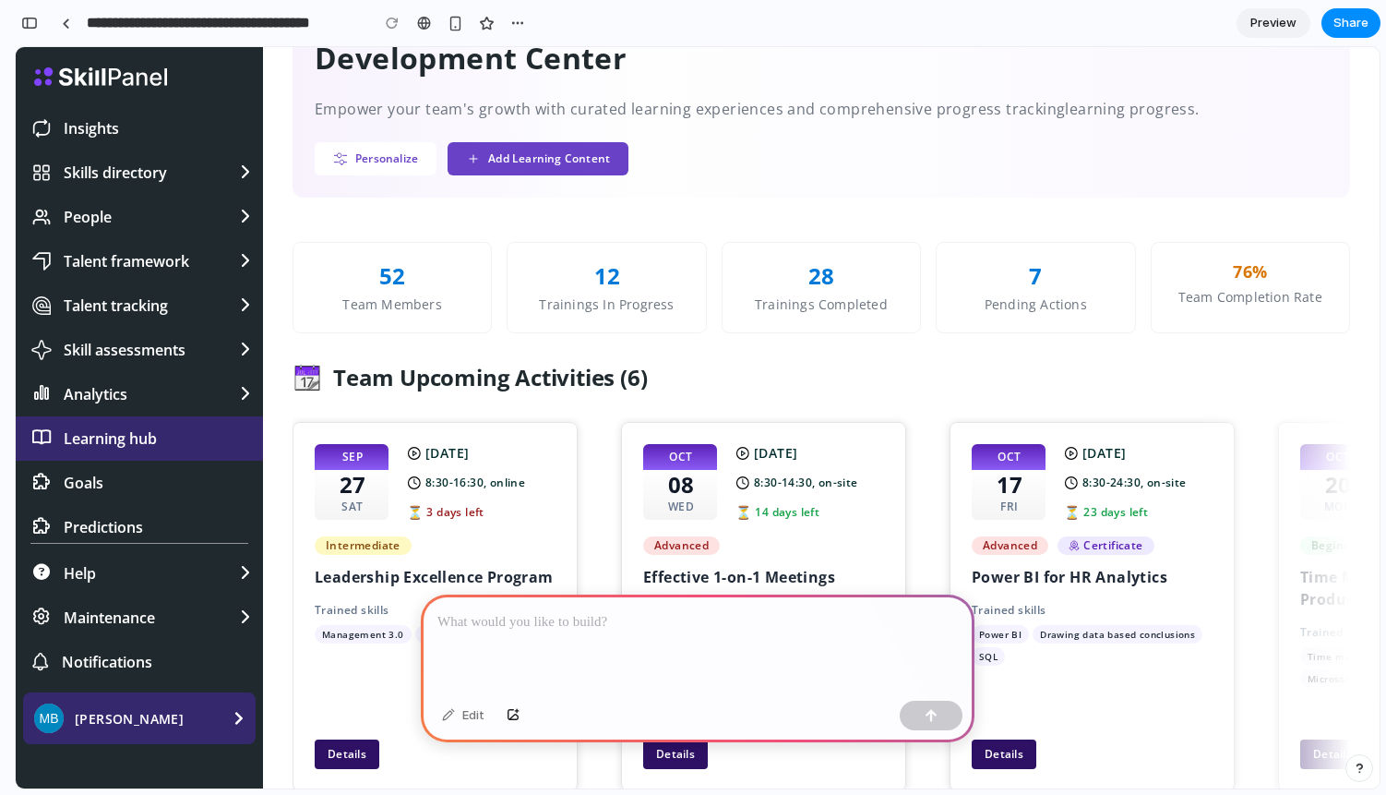
scroll to position [0, 0]
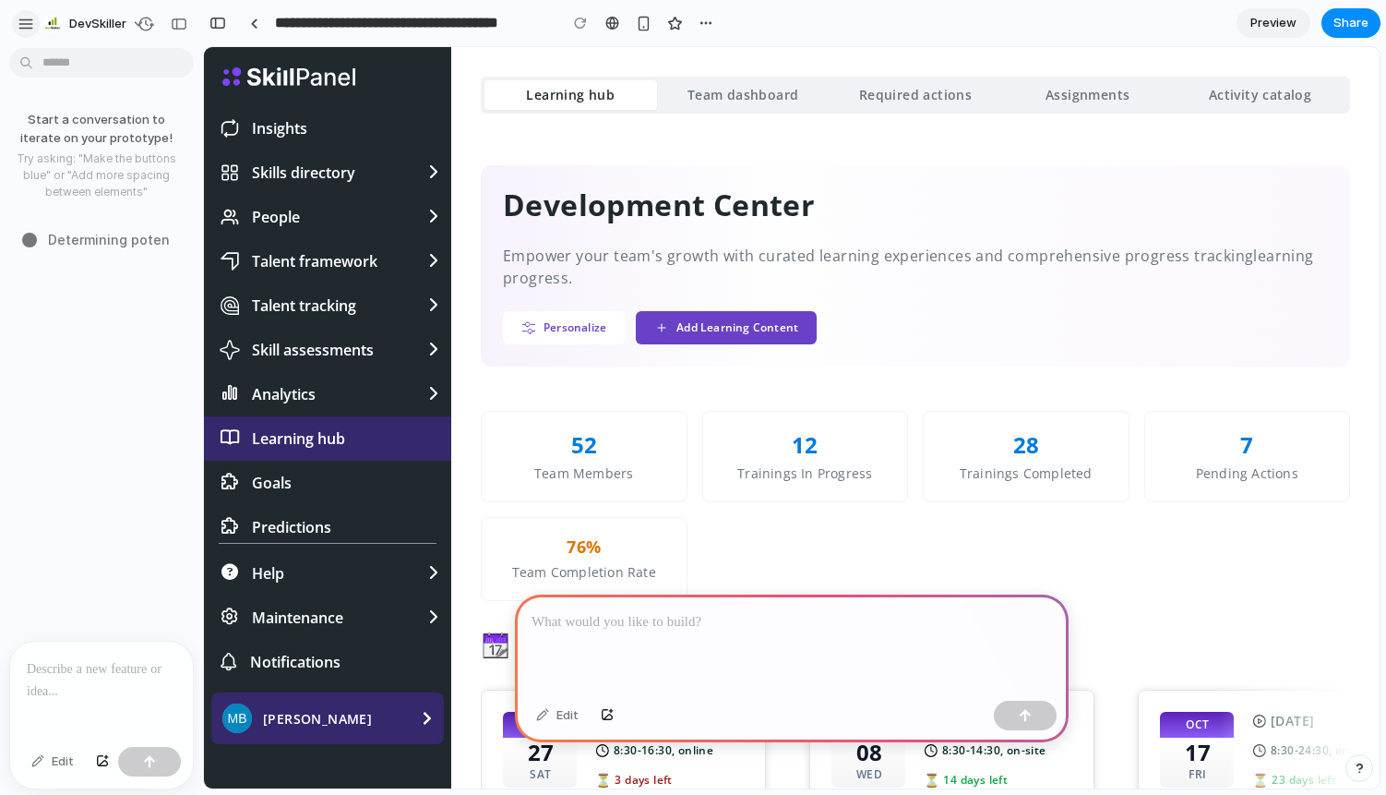
click at [33, 27] on div "button" at bounding box center [26, 24] width 17 height 17
click at [98, 30] on span "DevSkiller" at bounding box center [97, 24] width 57 height 18
click at [98, 29] on div "Settings Invite members Change theme Sign out" at bounding box center [693, 397] width 1386 height 795
click at [122, 678] on p at bounding box center [102, 669] width 150 height 22
click at [185, 25] on div "button" at bounding box center [179, 24] width 17 height 13
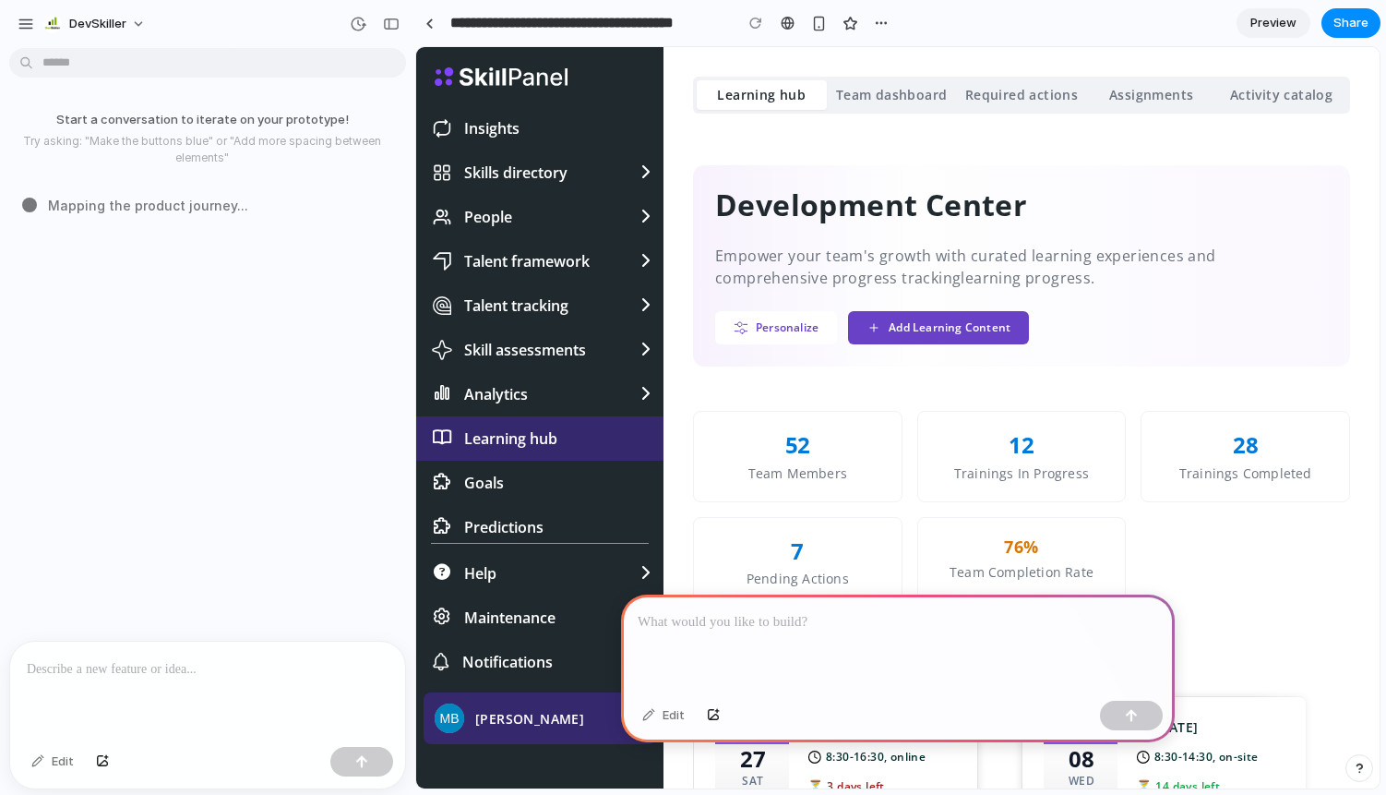
click at [196, 637] on div "Start a conversation to iterate on your prototype! Try asking: "Make the button…" at bounding box center [202, 347] width 404 height 585
click at [183, 663] on p at bounding box center [208, 669] width 362 height 22
click at [209, 676] on p at bounding box center [208, 669] width 362 height 22
click at [803, 437] on div "52" at bounding box center [798, 444] width 26 height 29
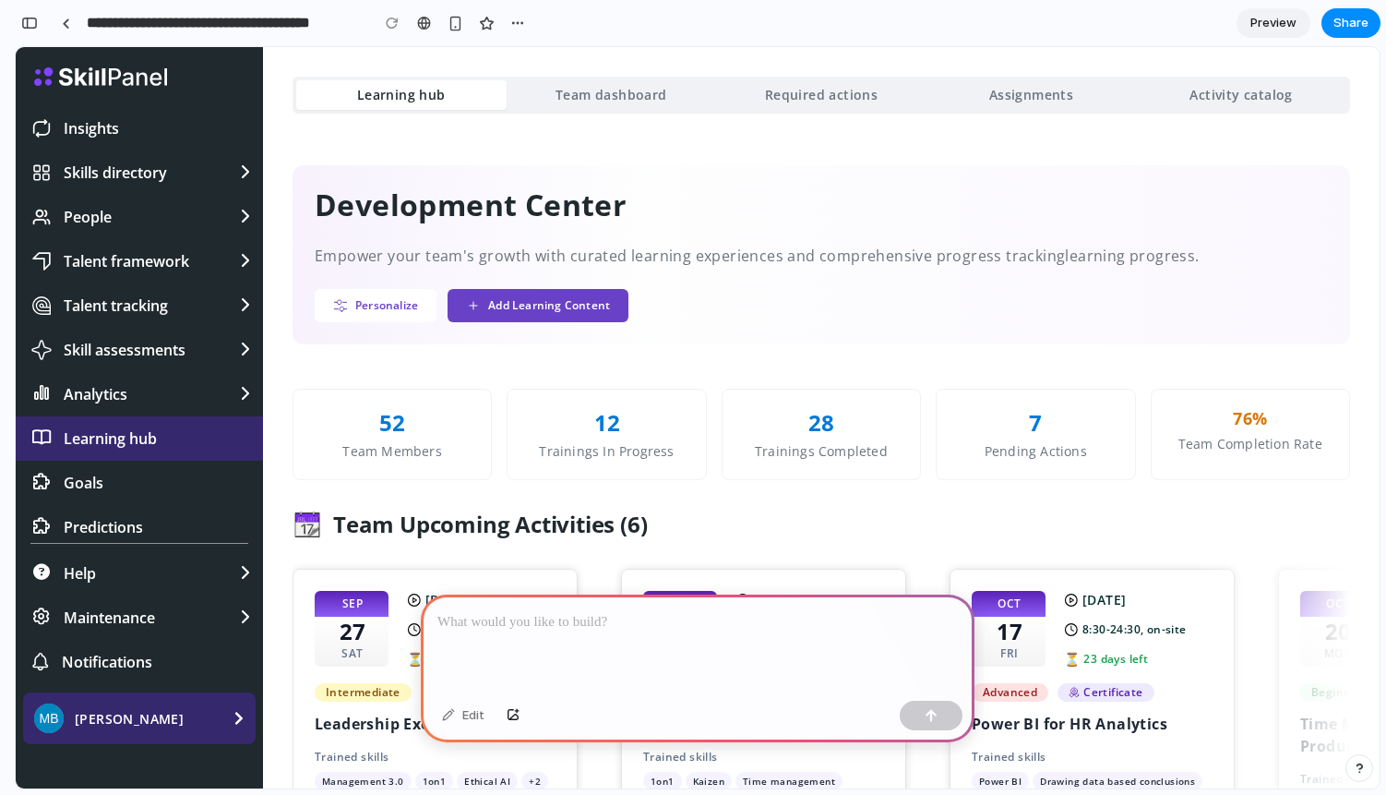
type input "**********"
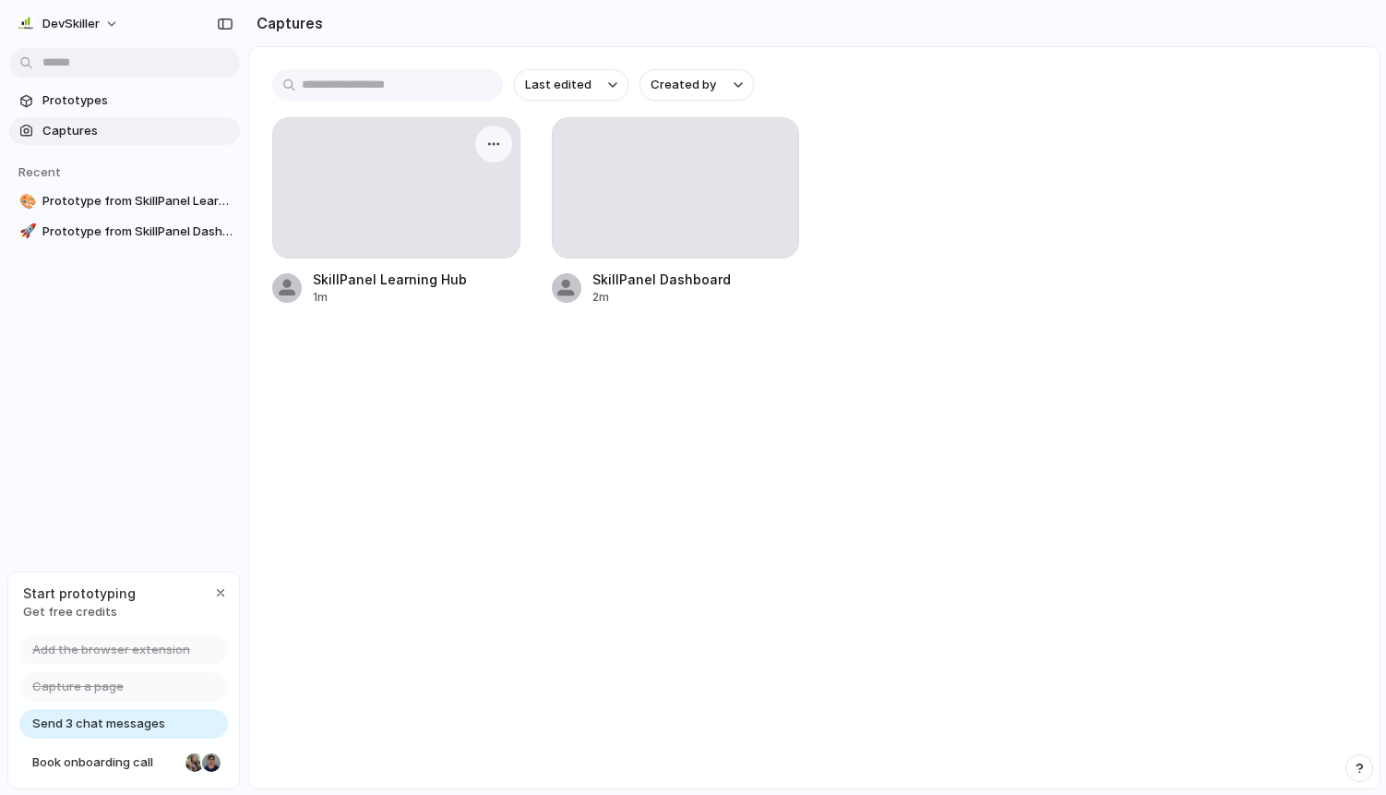
click at [433, 225] on div at bounding box center [396, 187] width 246 height 139
click at [474, 185] on div at bounding box center [396, 187] width 246 height 139
click at [495, 152] on button "button" at bounding box center [494, 144] width 30 height 30
click at [473, 178] on span "Create prototype" at bounding box center [440, 186] width 103 height 18
click at [144, 198] on span "Prototype from SkillPanel Learning Hub" at bounding box center [137, 201] width 190 height 18
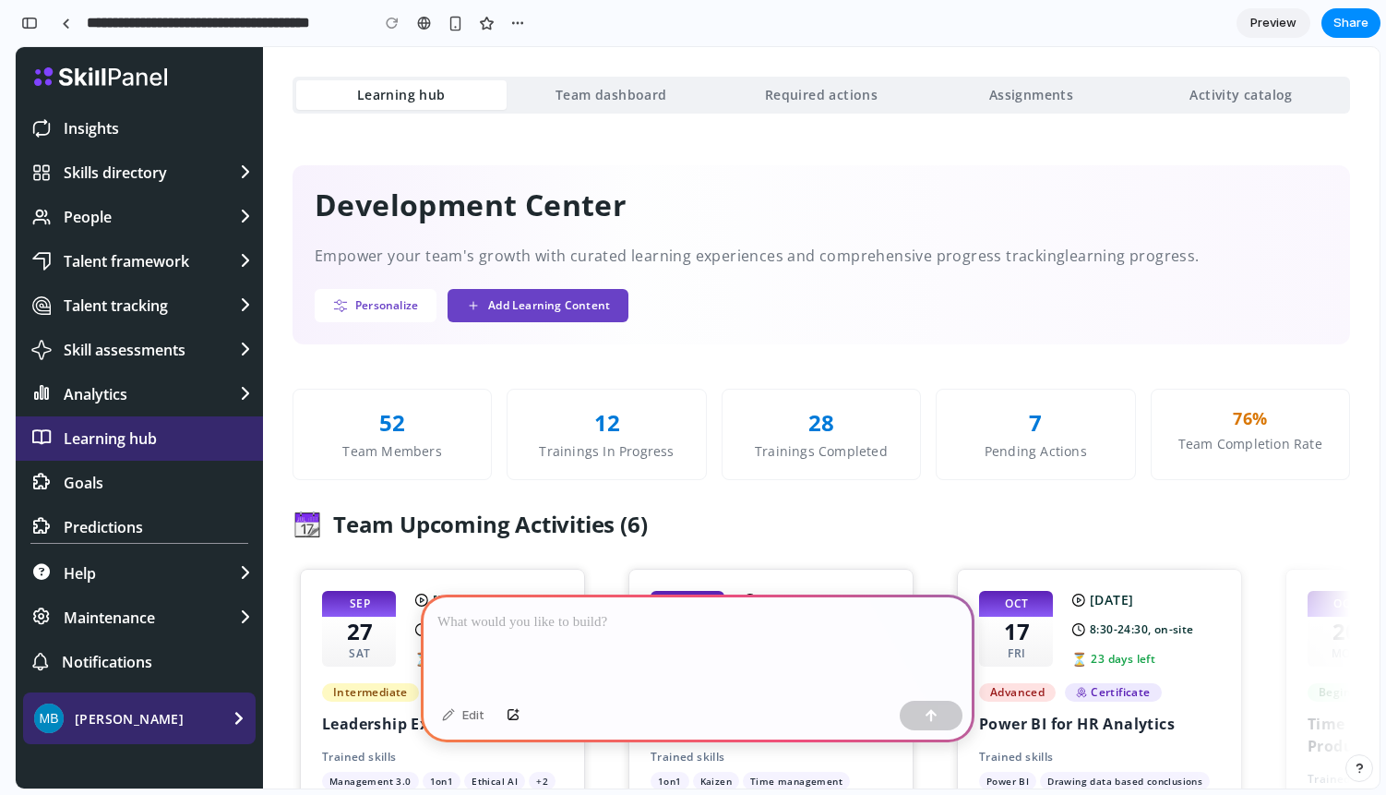
scroll to position [0, 7]
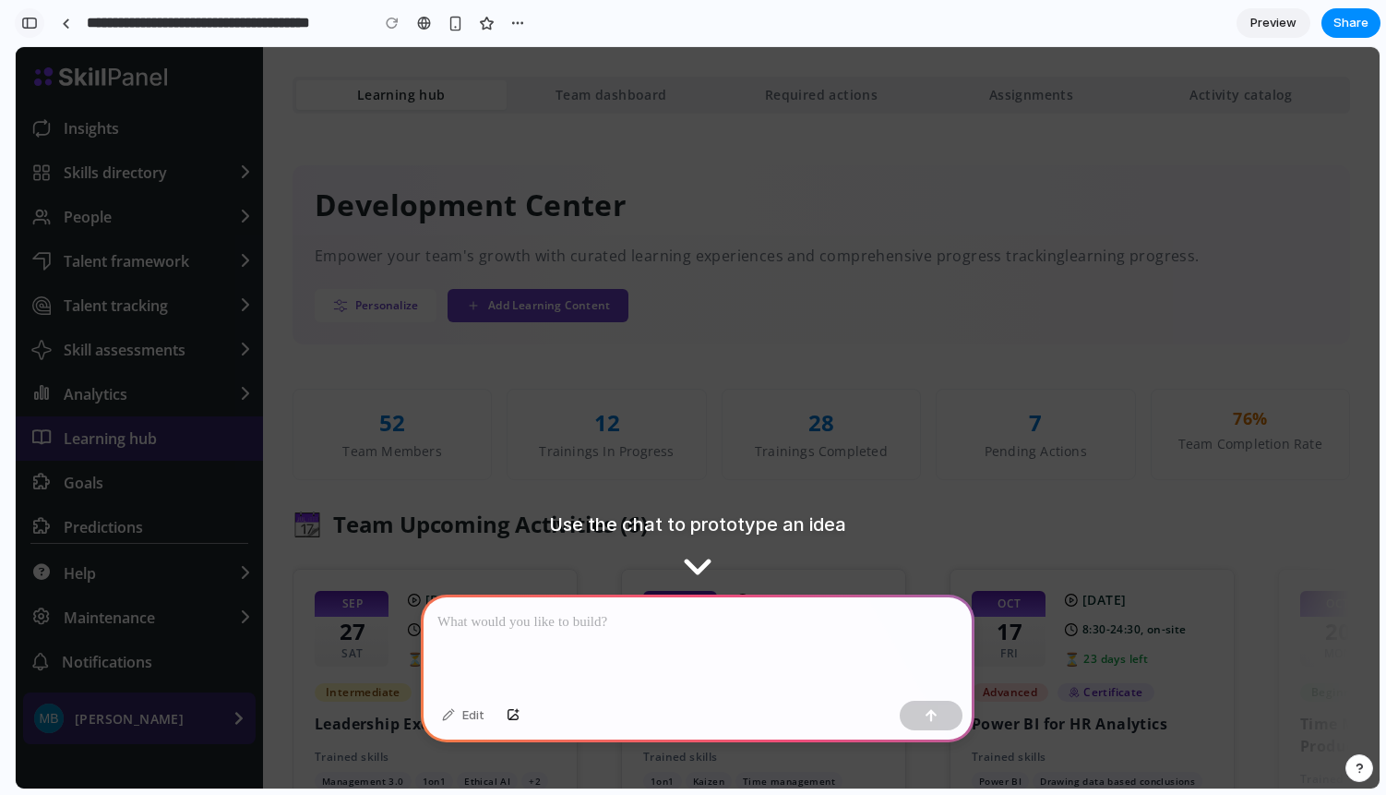
click at [32, 27] on div "button" at bounding box center [29, 23] width 17 height 13
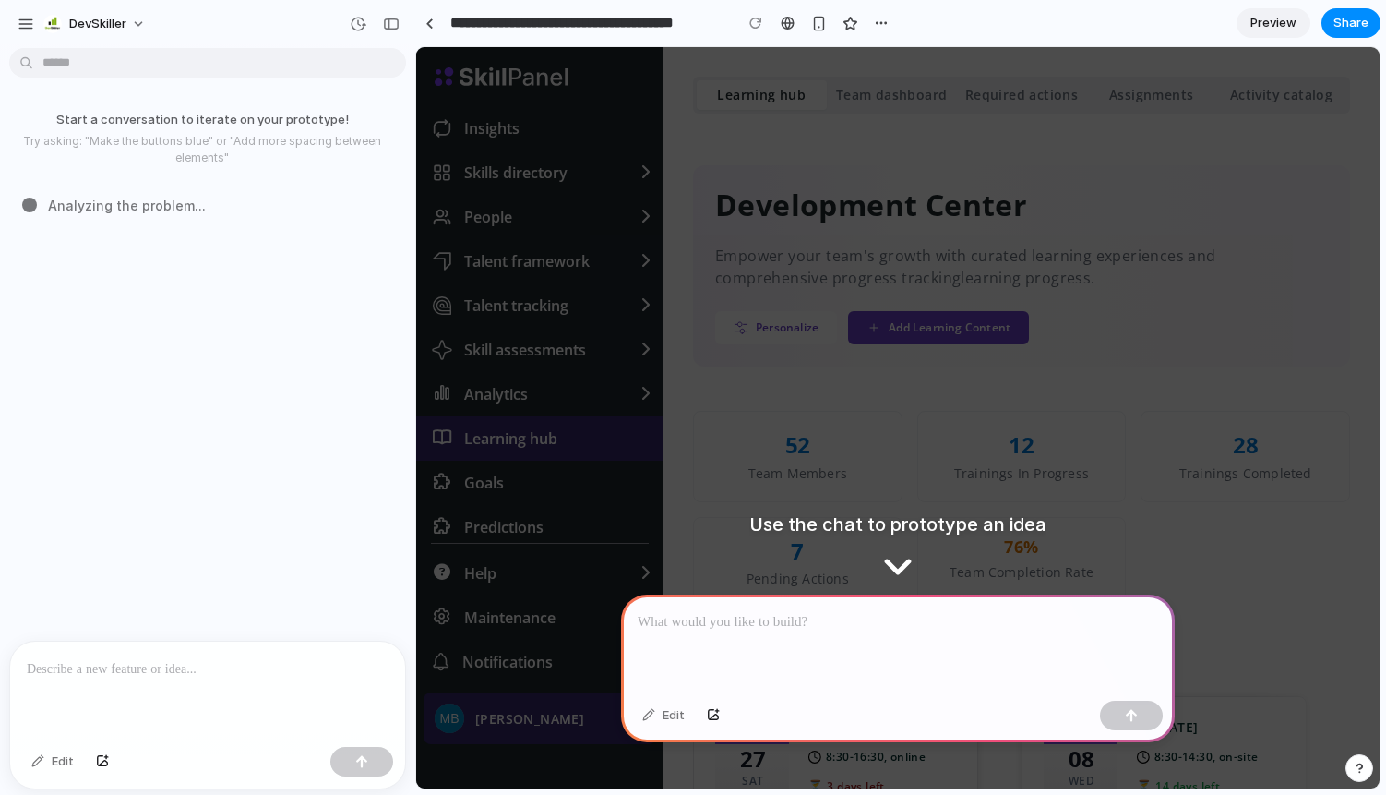
click at [769, 658] on div at bounding box center [898, 643] width 554 height 99
click at [846, 354] on div "Development Center Empower your team's growth with curated learning experiences…" at bounding box center [1021, 265] width 657 height 201
type input "**********"
click at [392, 21] on div "button" at bounding box center [391, 24] width 17 height 13
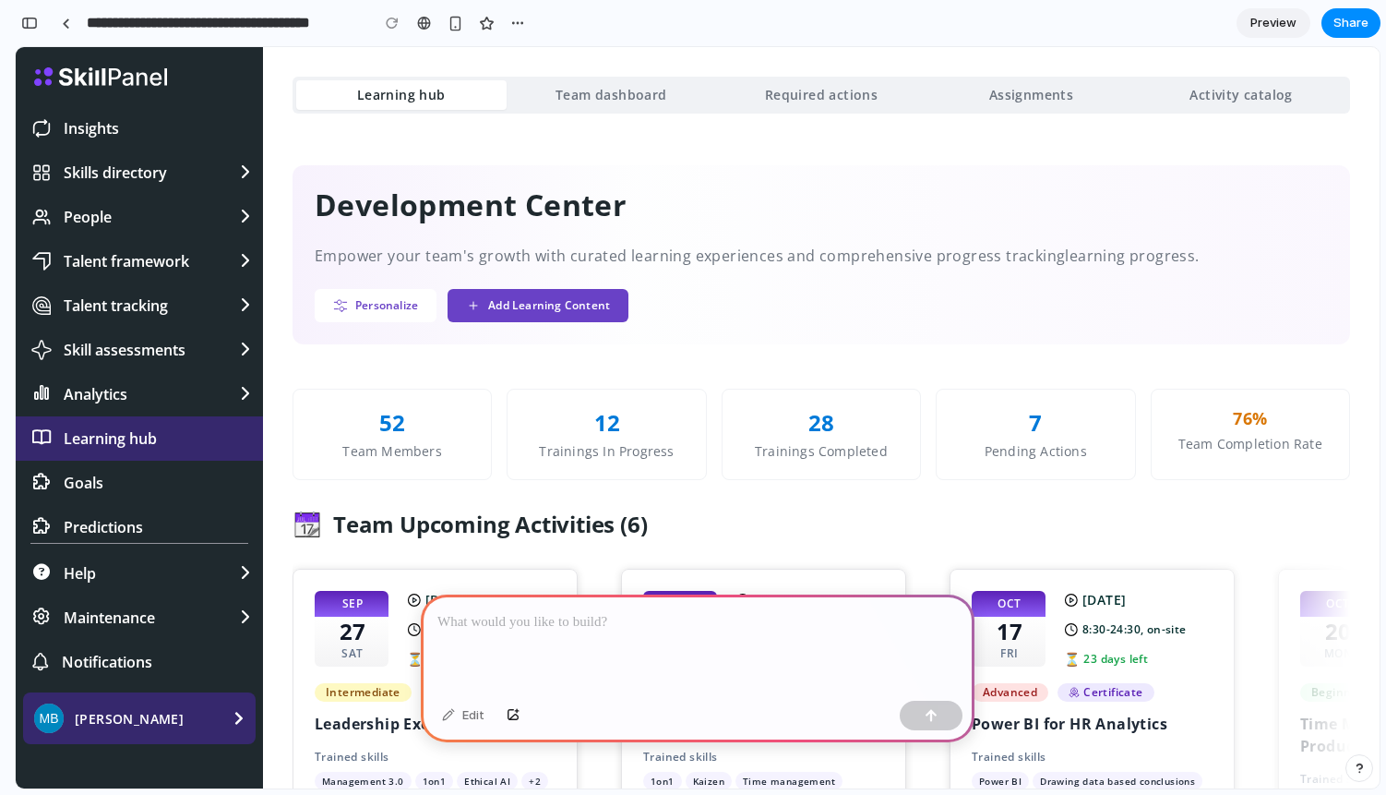
click at [688, 621] on p at bounding box center [697, 622] width 521 height 22
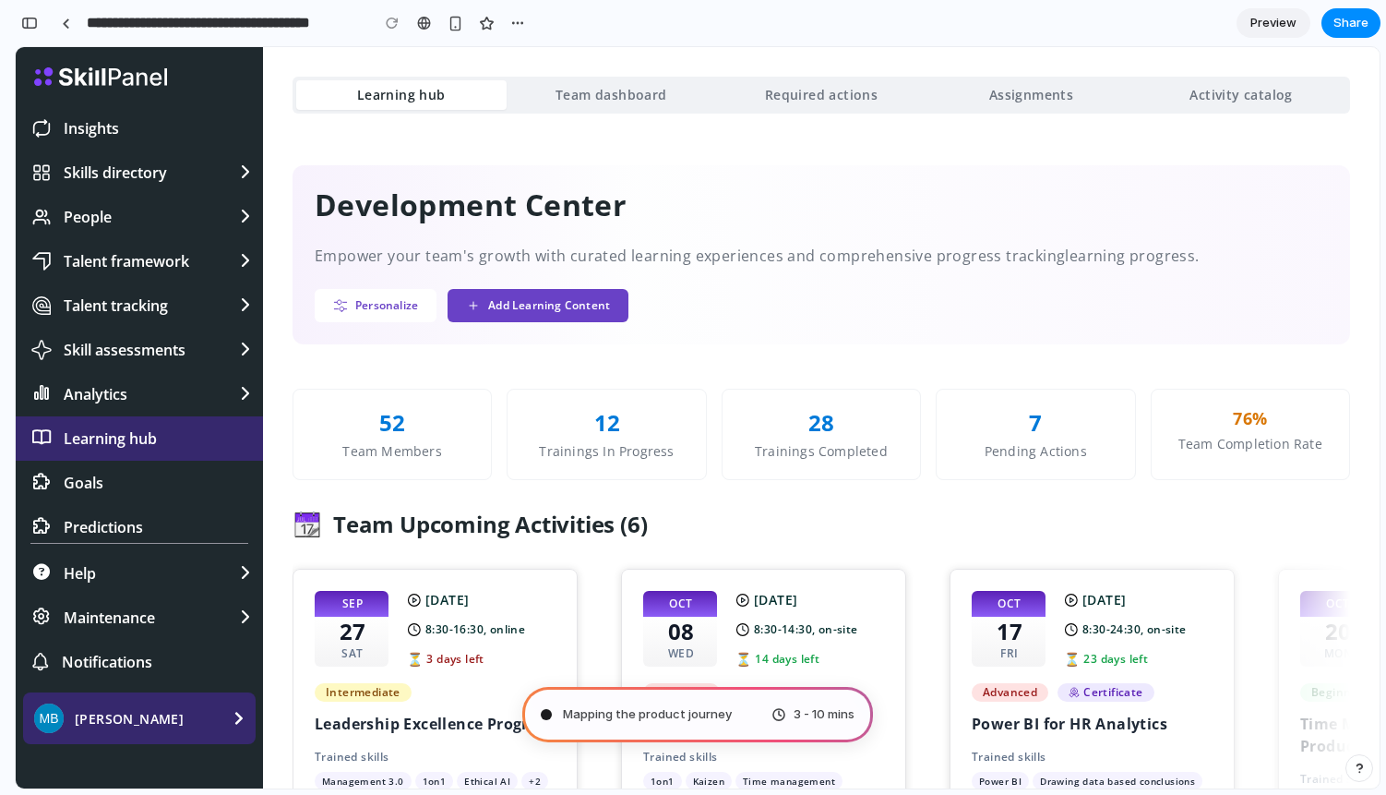
type input "**********"
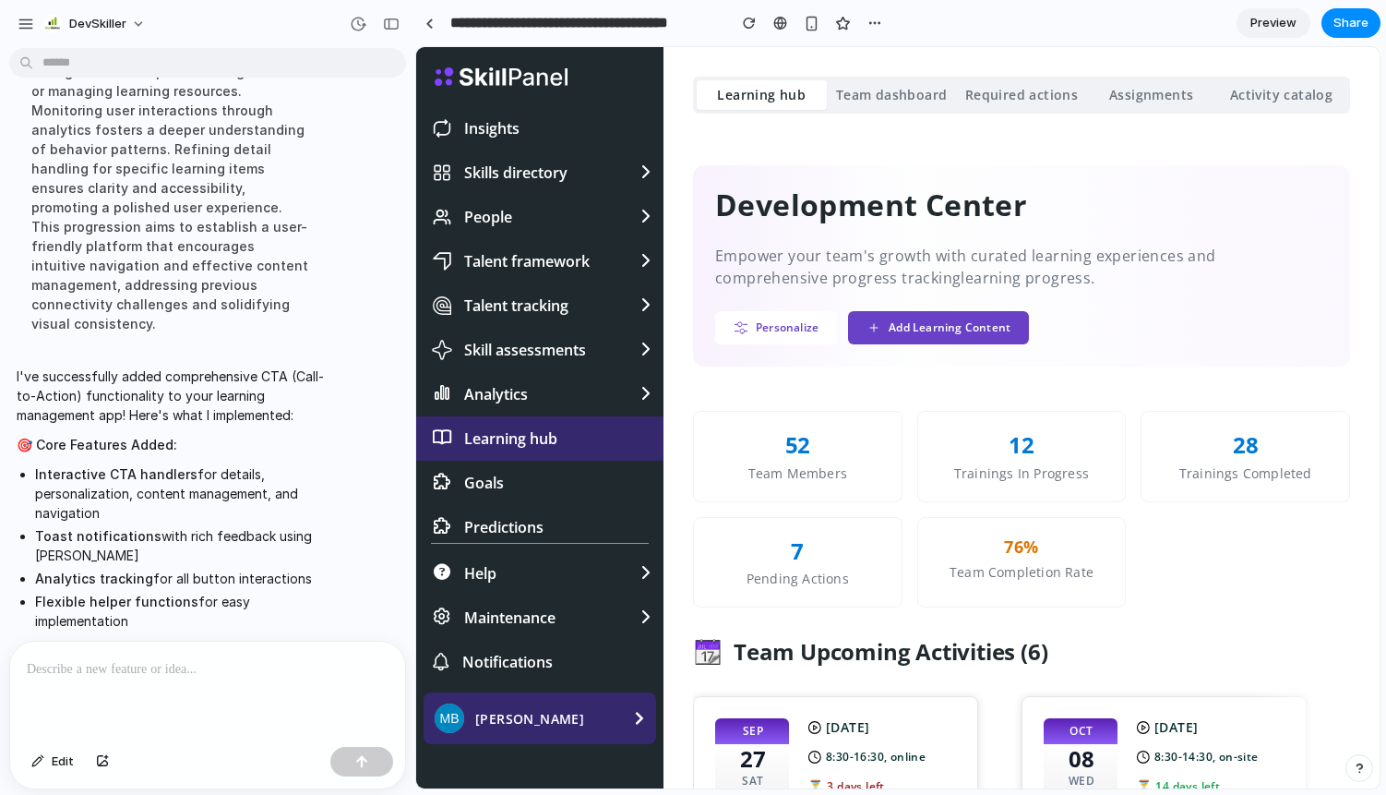
scroll to position [756, 0]
